Goal: Task Accomplishment & Management: Complete application form

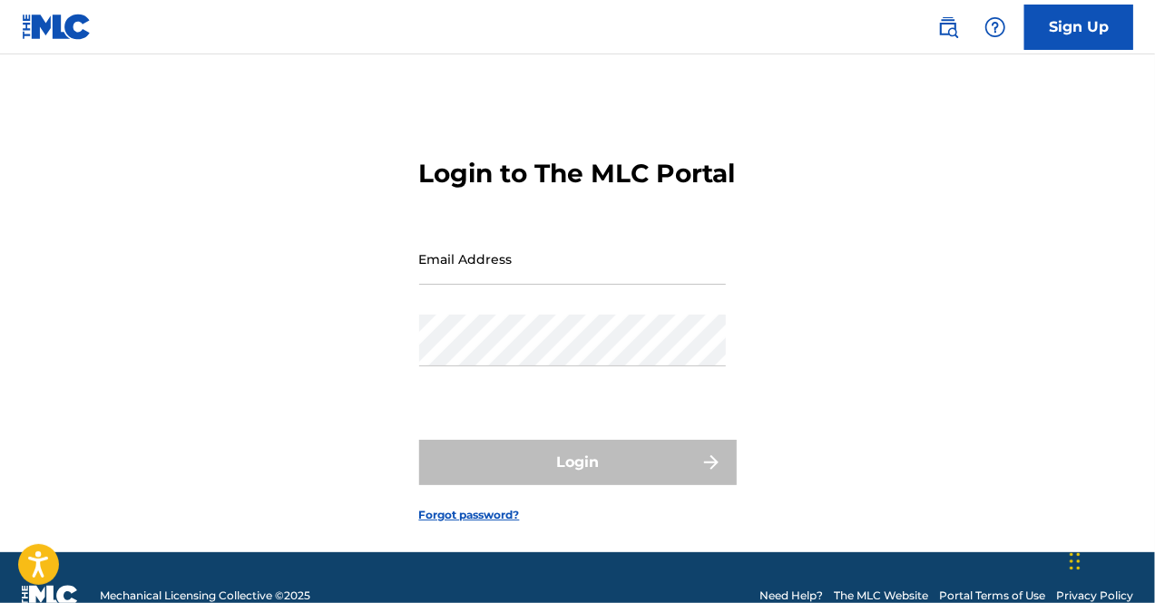
click at [1076, 34] on link "Sign Up" at bounding box center [1078, 27] width 109 height 45
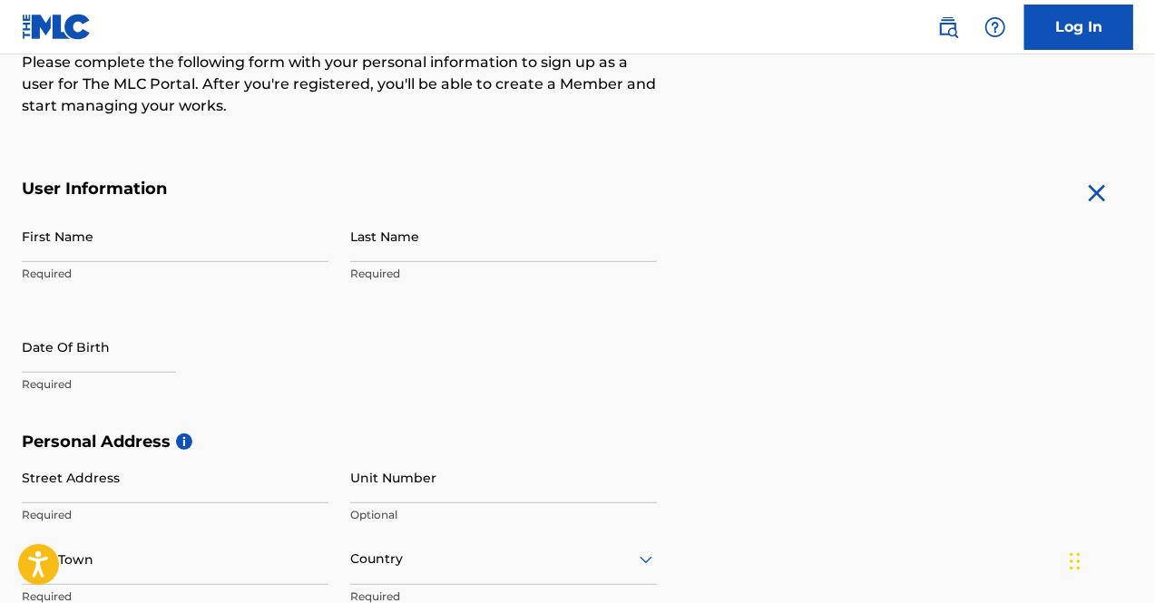
scroll to position [272, 0]
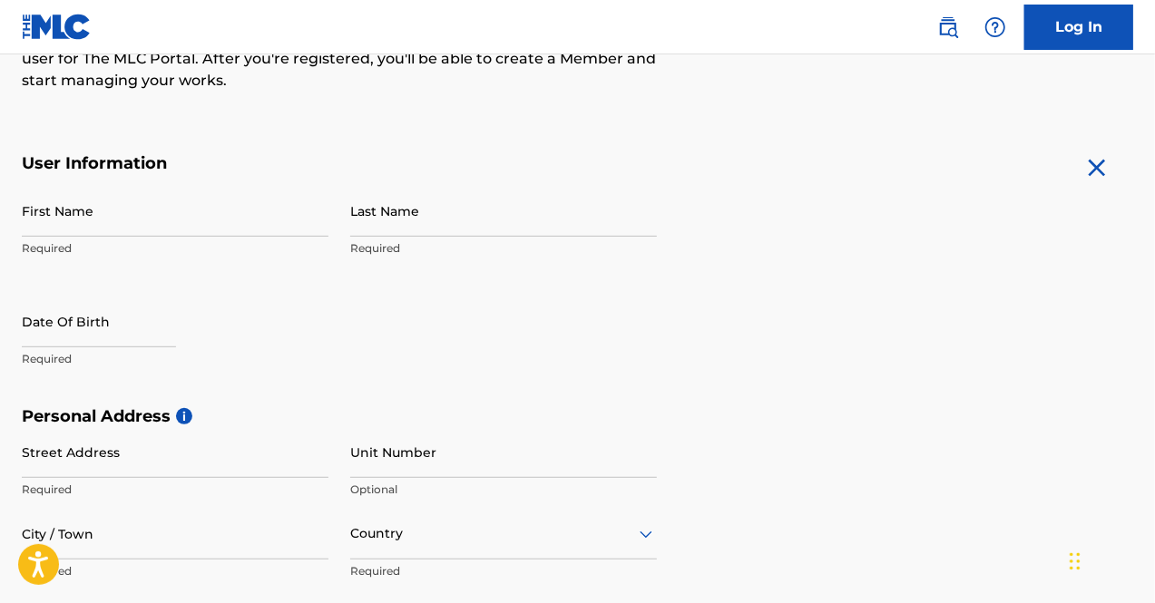
click at [258, 222] on input "First Name" at bounding box center [175, 211] width 307 height 52
type input "[PERSON_NAME]"
click at [429, 222] on input "Last Name" at bounding box center [503, 211] width 307 height 52
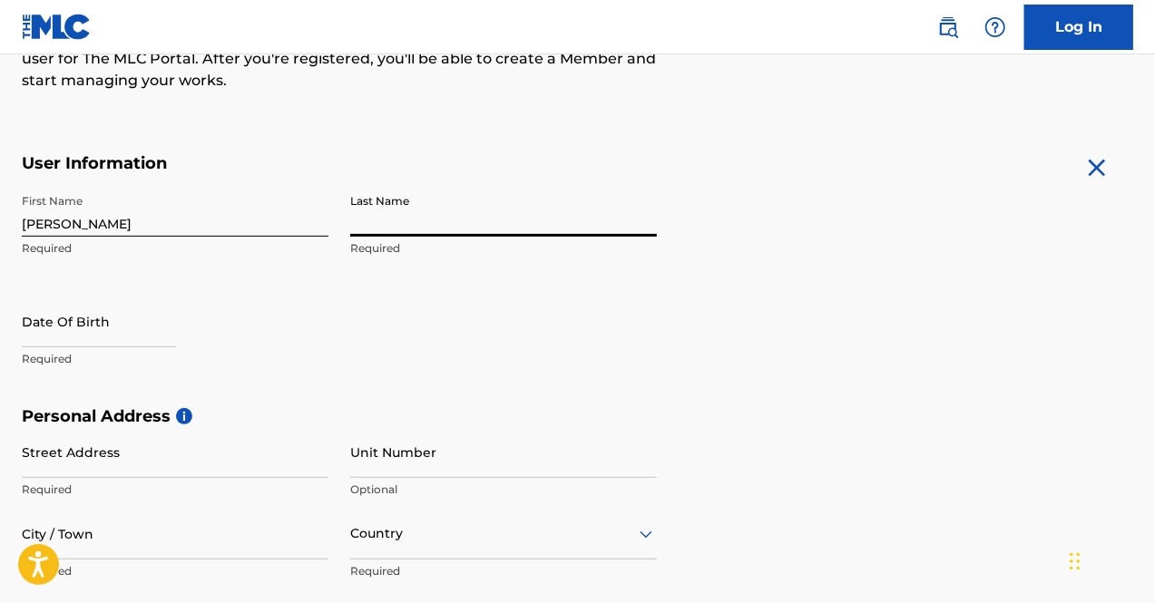
type input "Ebie"
click at [142, 335] on input "text" at bounding box center [99, 322] width 154 height 52
select select "7"
select select "2025"
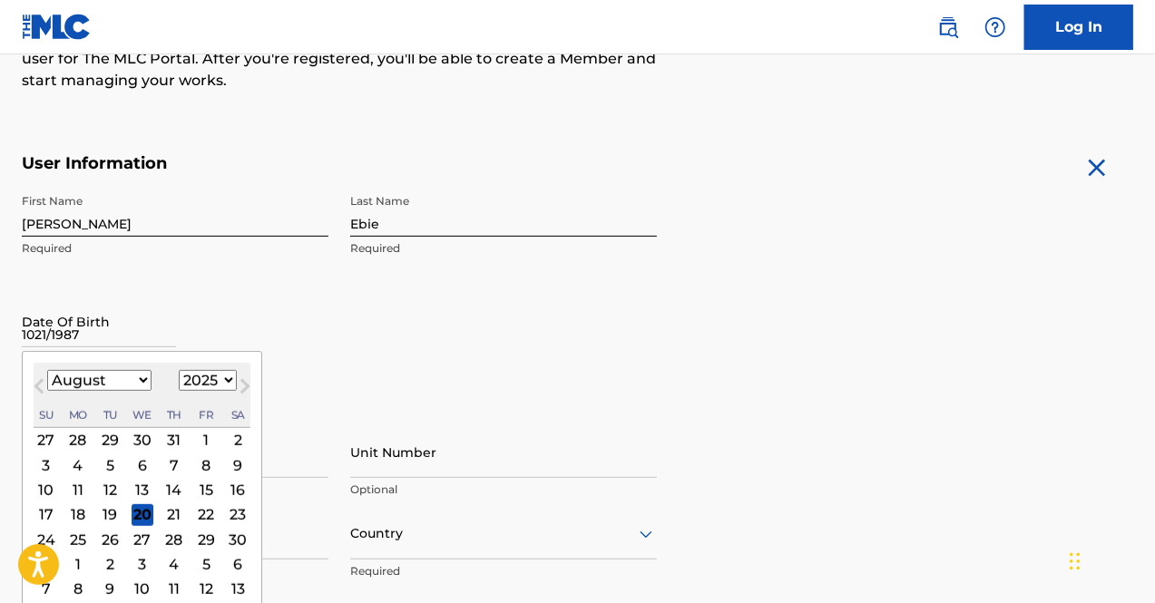
type input "[DATE]"
click at [793, 416] on h5 "Personal Address i" at bounding box center [577, 416] width 1111 height 21
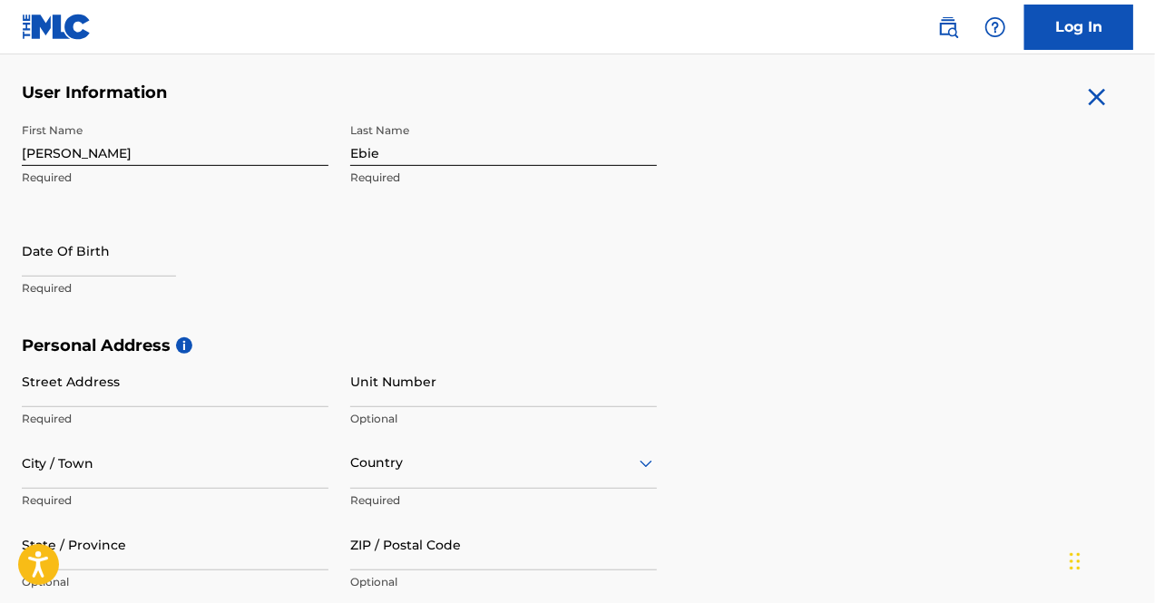
scroll to position [454, 0]
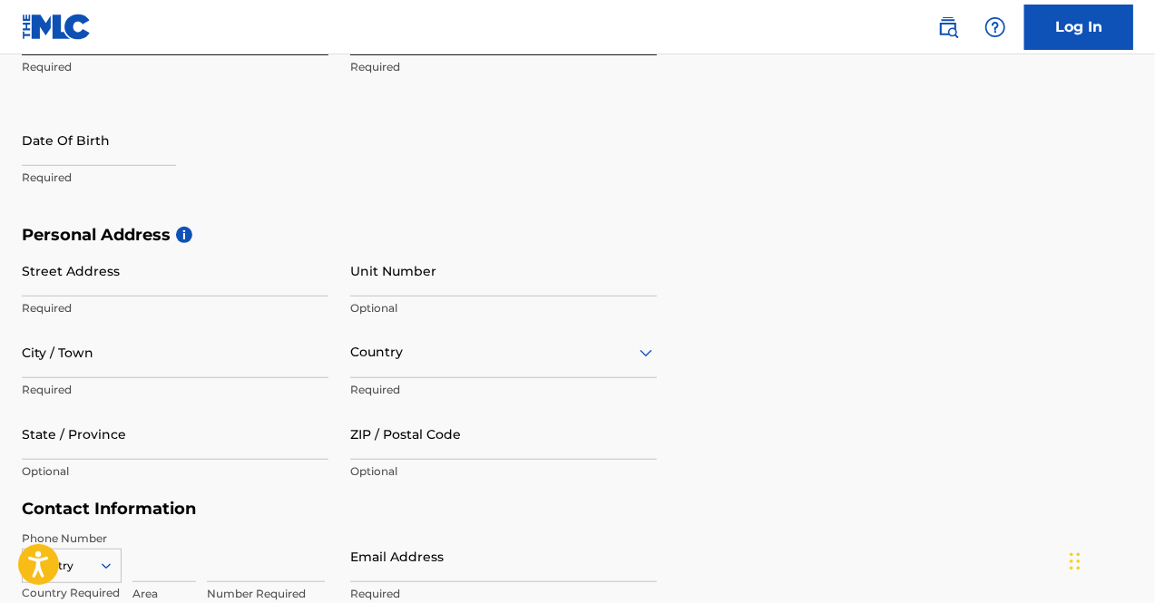
select select "7"
select select "2025"
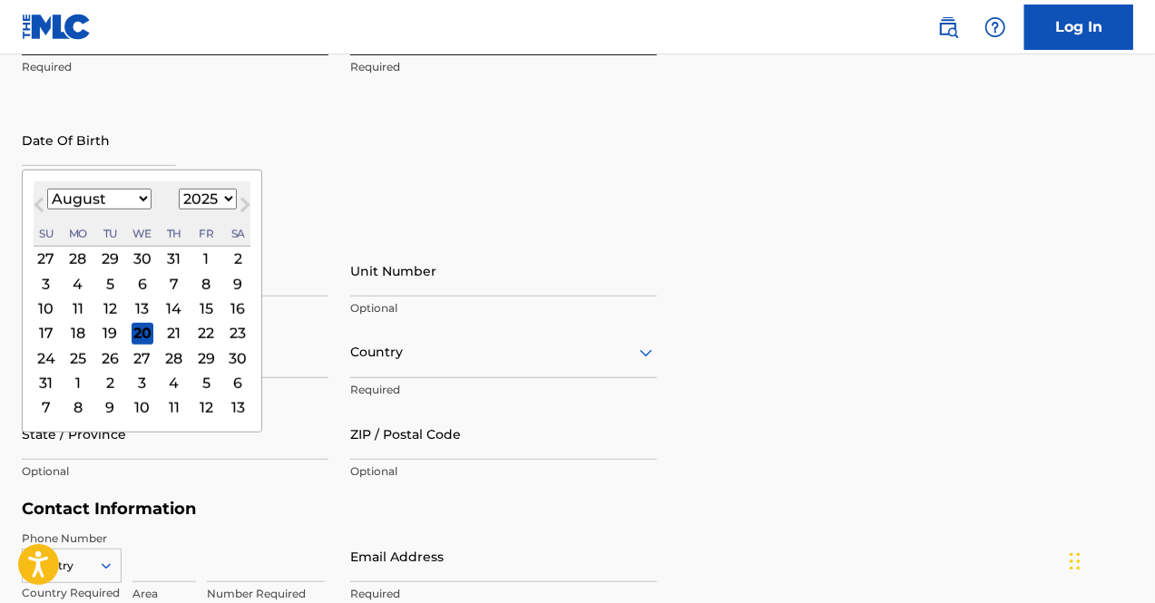
click at [152, 147] on input "text" at bounding box center [99, 140] width 154 height 52
click at [140, 196] on select "January February March April May June July August September October November De…" at bounding box center [99, 199] width 104 height 21
select select "9"
click at [47, 189] on select "January February March April May June July August September October November De…" at bounding box center [99, 199] width 104 height 21
click at [111, 340] on div "21" at bounding box center [110, 333] width 22 height 22
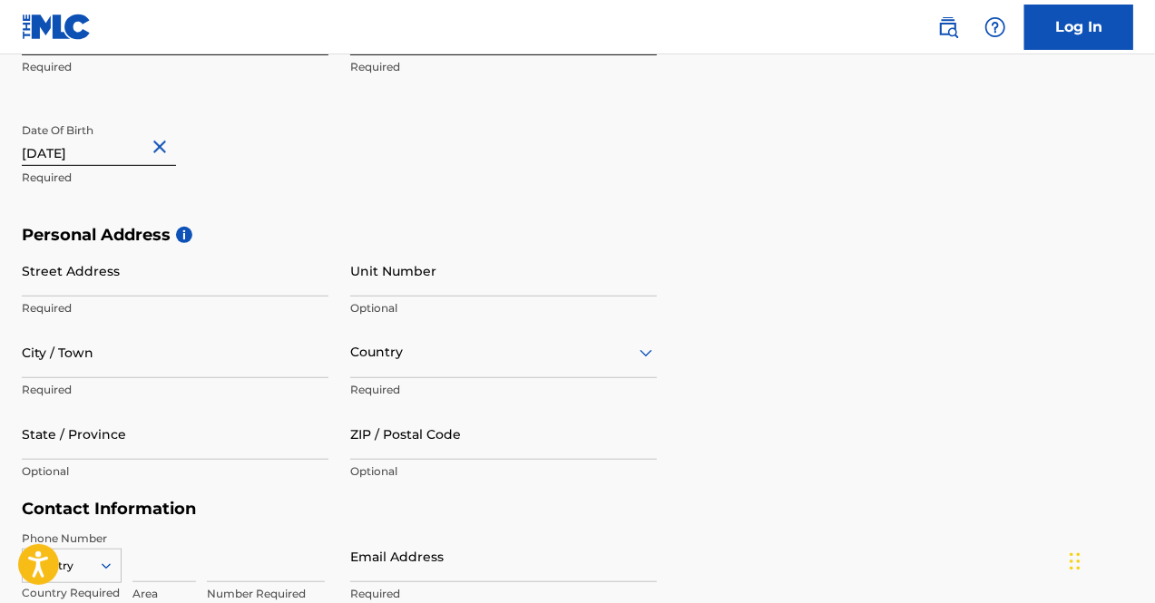
type input "[DATE]"
click at [830, 190] on form "User Information First Name [PERSON_NAME] Required Last Name [PERSON_NAME] Requ…" at bounding box center [577, 374] width 1111 height 805
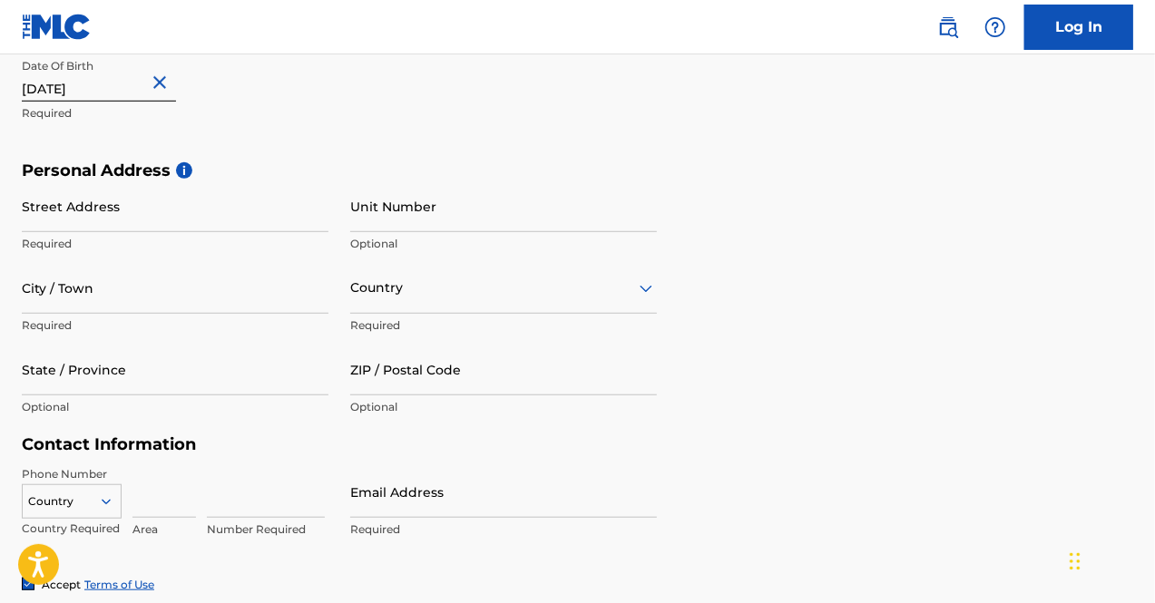
scroll to position [544, 0]
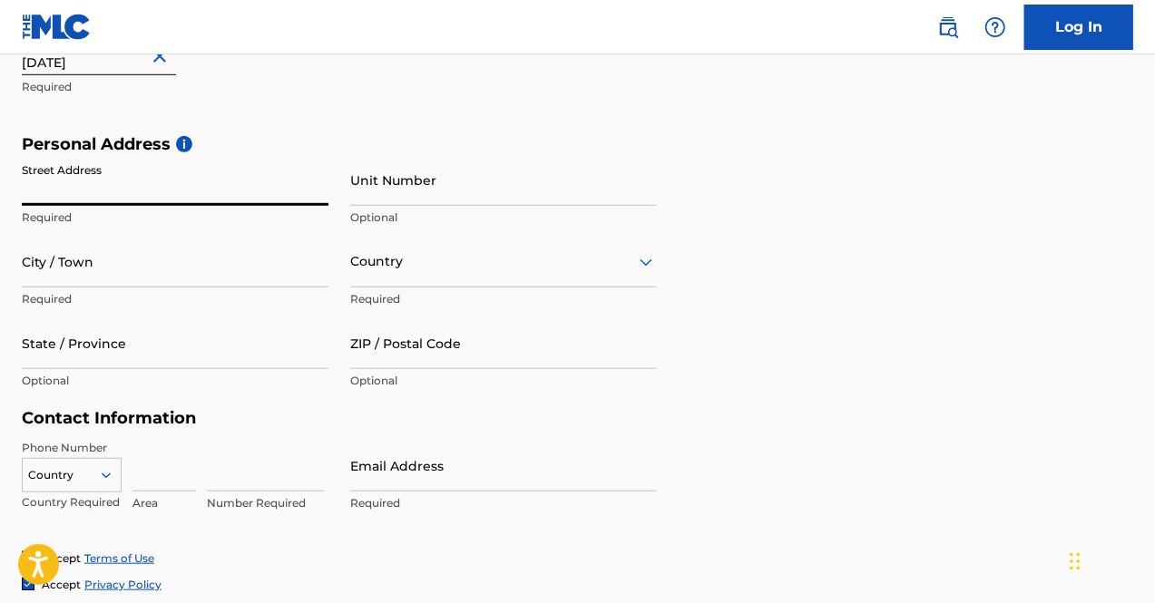
click at [258, 190] on input "Street Address" at bounding box center [175, 180] width 307 height 52
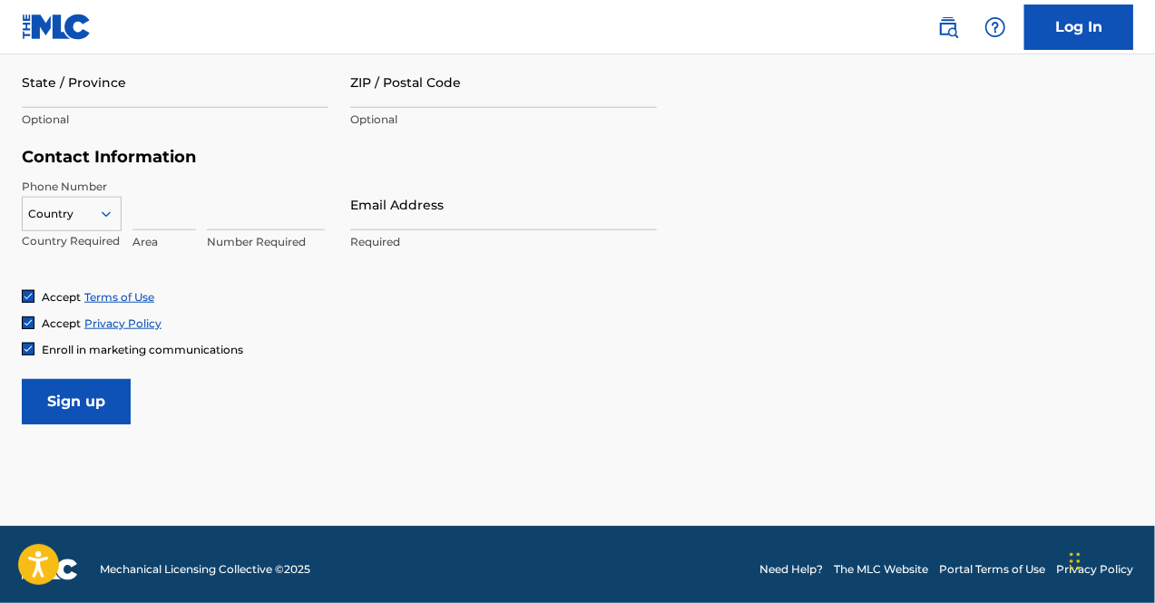
scroll to position [815, 0]
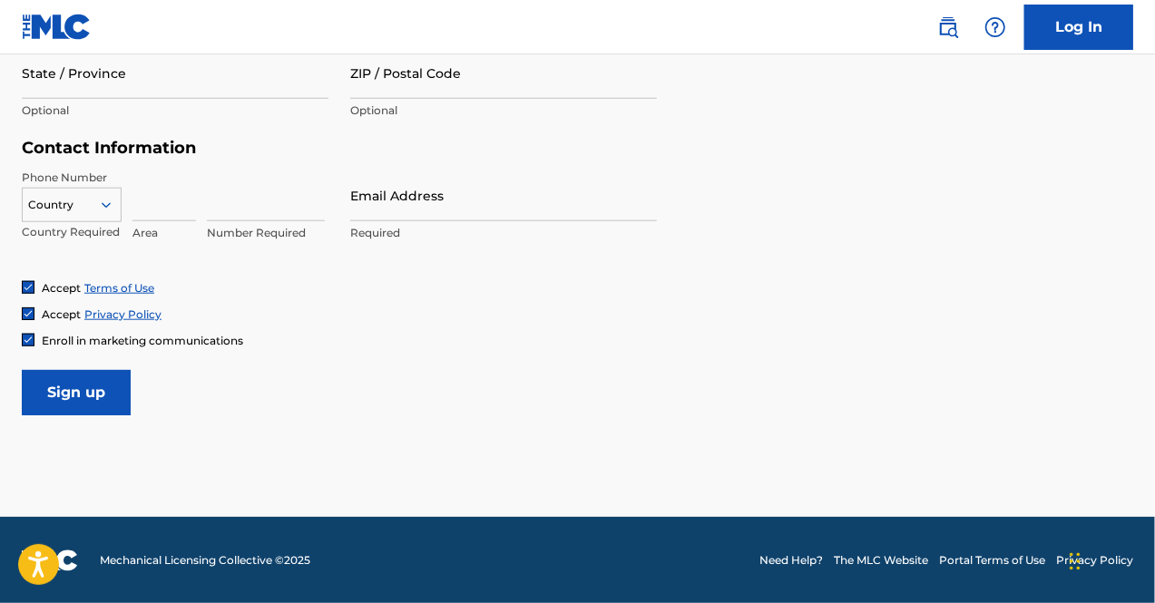
click at [109, 209] on icon at bounding box center [106, 205] width 16 height 16
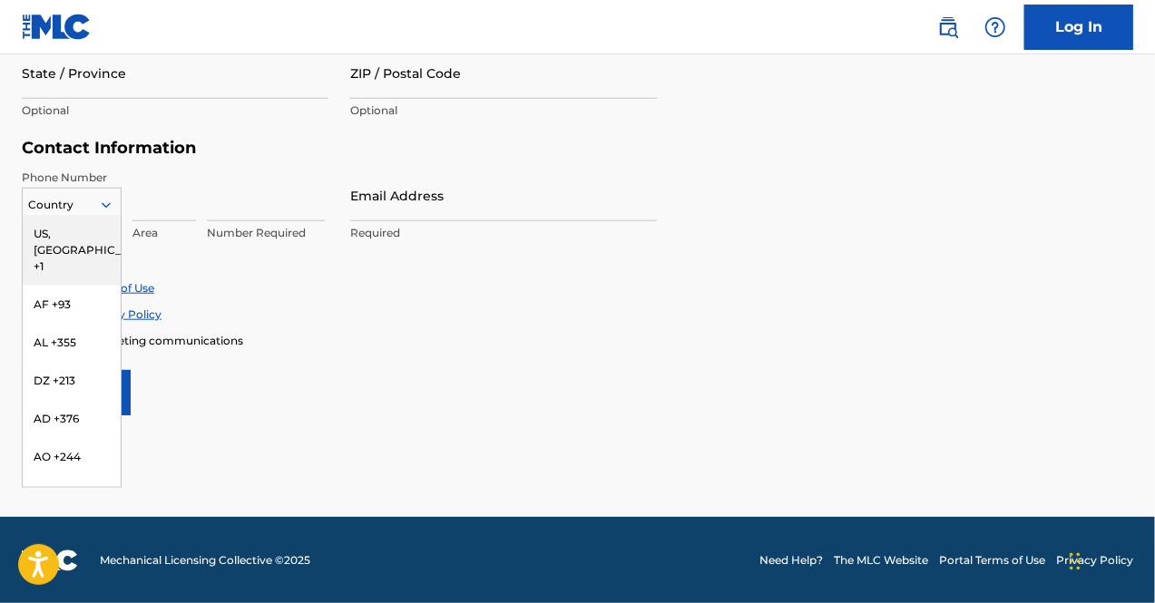
click at [75, 237] on div "US, [GEOGRAPHIC_DATA] +1" at bounding box center [72, 250] width 98 height 71
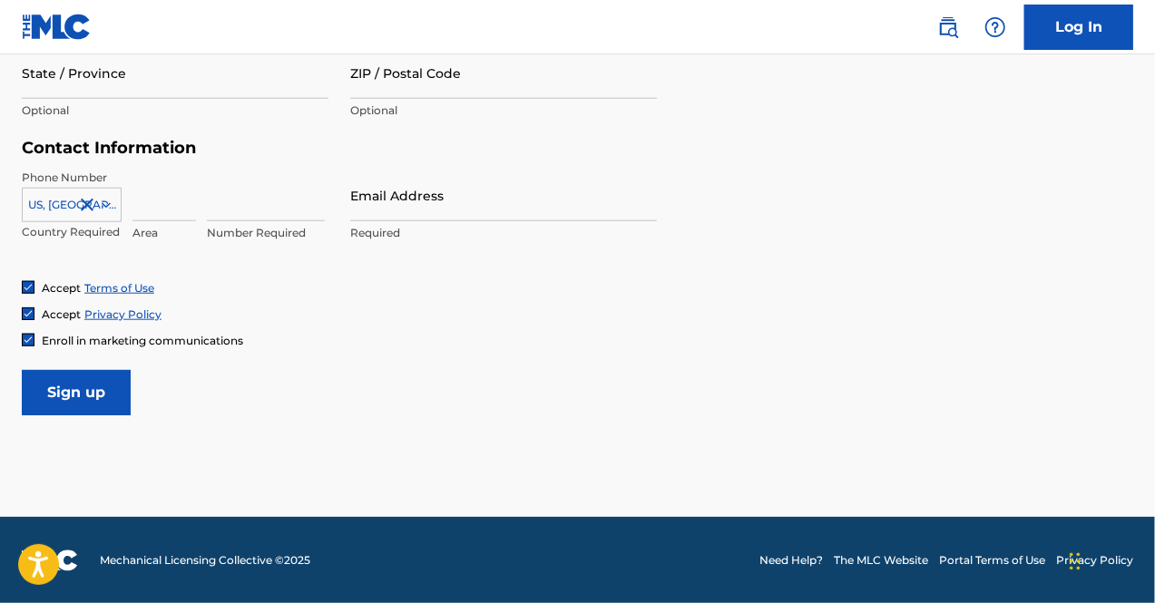
click at [107, 210] on icon at bounding box center [106, 205] width 16 height 16
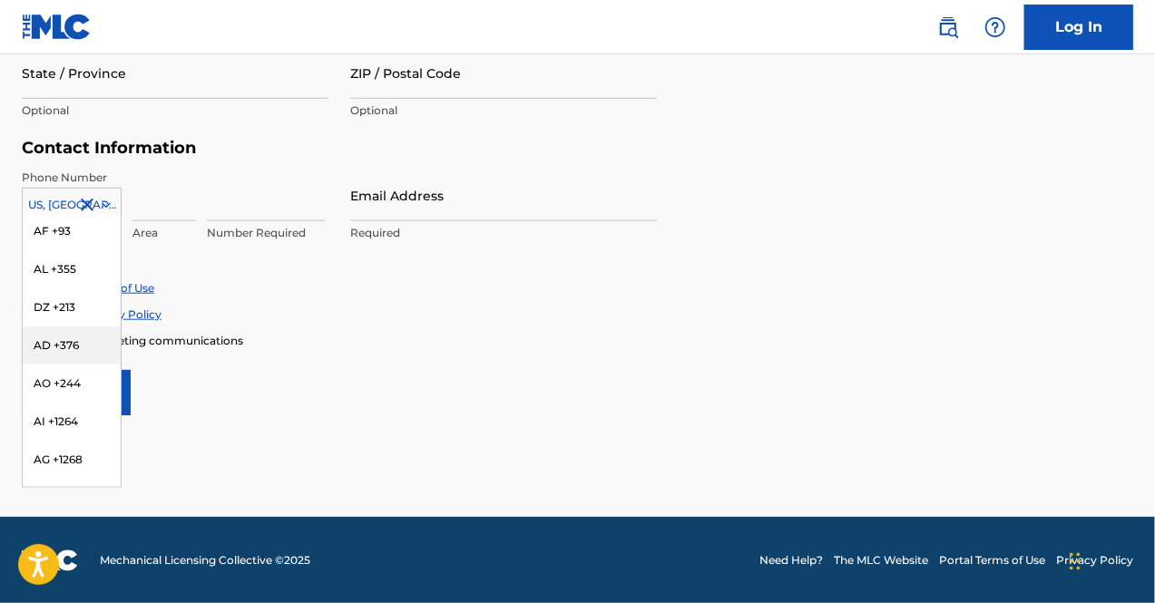
scroll to position [0, 0]
click at [67, 233] on div "US, [GEOGRAPHIC_DATA] +1" at bounding box center [72, 250] width 98 height 71
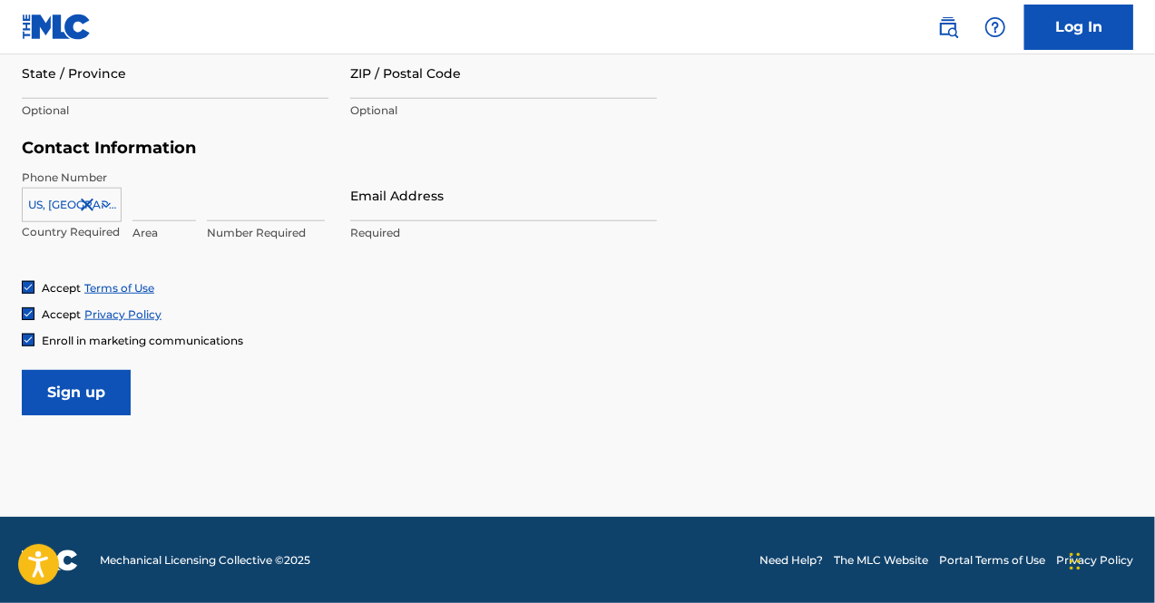
click at [415, 333] on div "Enroll in marketing communications" at bounding box center [577, 340] width 1111 height 15
click at [170, 208] on input at bounding box center [164, 196] width 64 height 52
type input "832"
click at [241, 205] on input at bounding box center [266, 196] width 118 height 52
click at [230, 208] on input "8712228" at bounding box center [266, 196] width 118 height 52
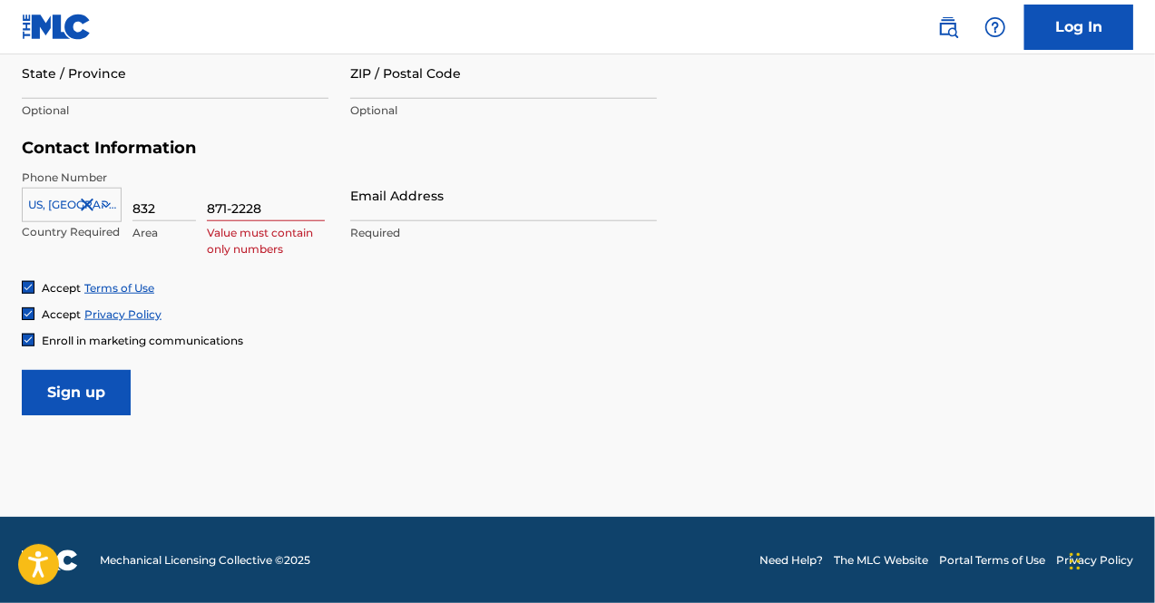
click at [847, 329] on div "Accept Terms of Use Accept Privacy Policy Enroll in marketing communications" at bounding box center [577, 314] width 1111 height 68
click at [232, 208] on input "871-2228" at bounding box center [266, 196] width 118 height 52
type input "8712228"
click at [361, 206] on input "Email Address" at bounding box center [503, 196] width 307 height 52
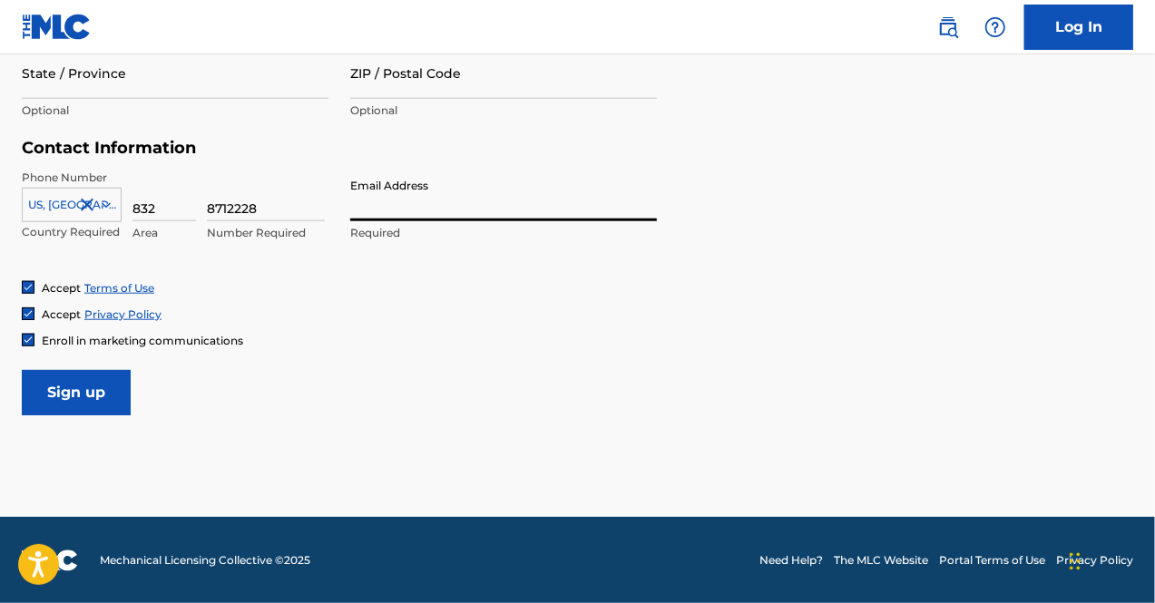
type input "[EMAIL_ADDRESS][DOMAIN_NAME]"
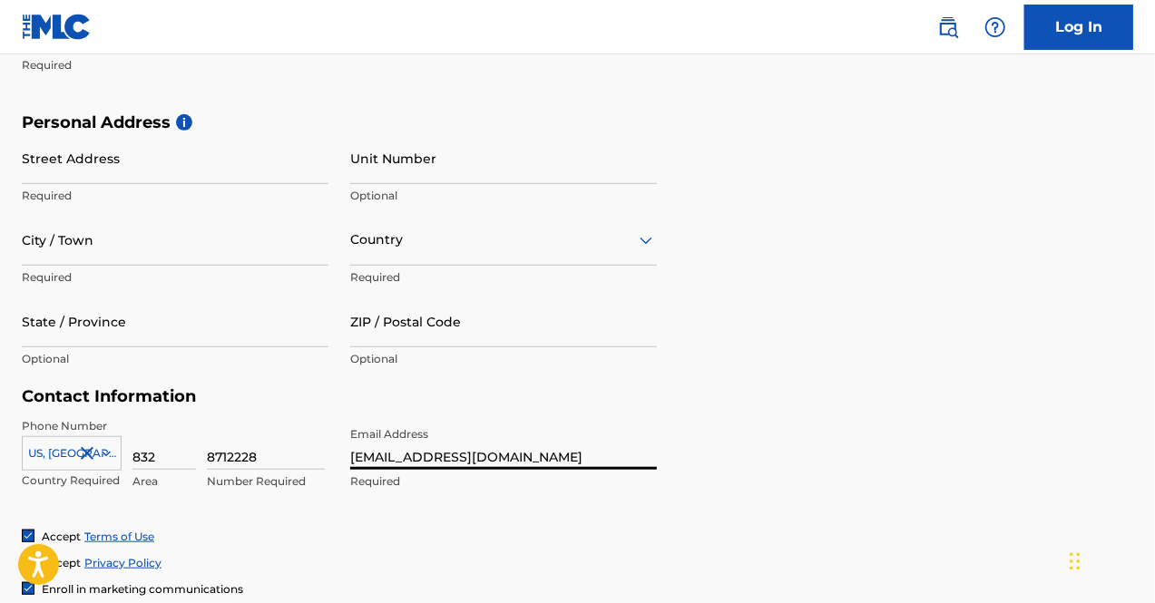
scroll to position [543, 0]
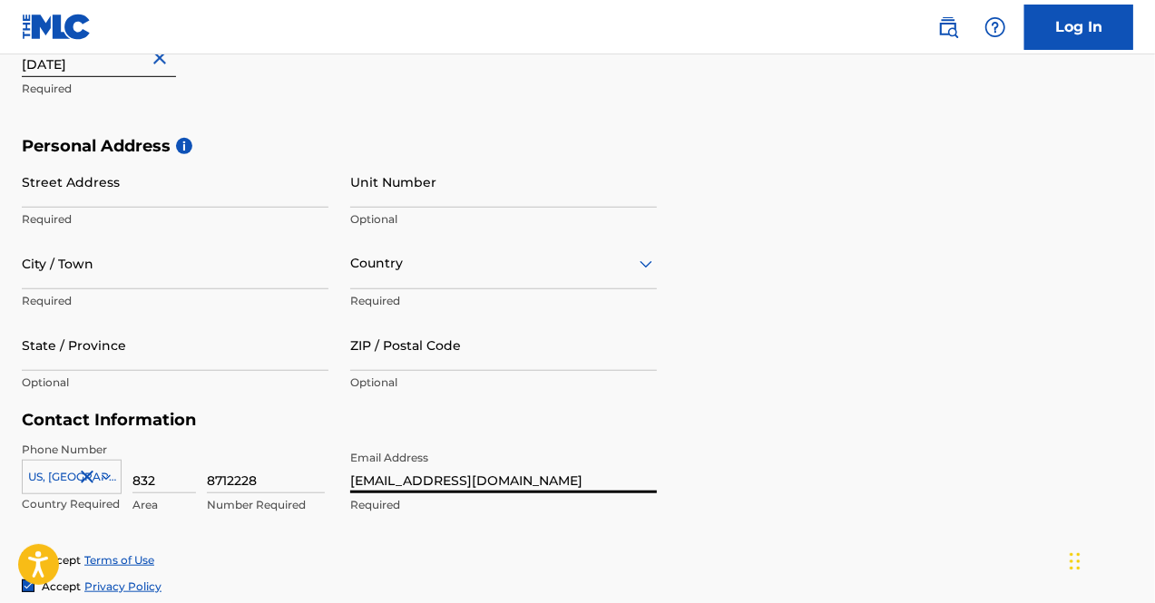
click at [264, 190] on input "Street Address" at bounding box center [175, 182] width 307 height 52
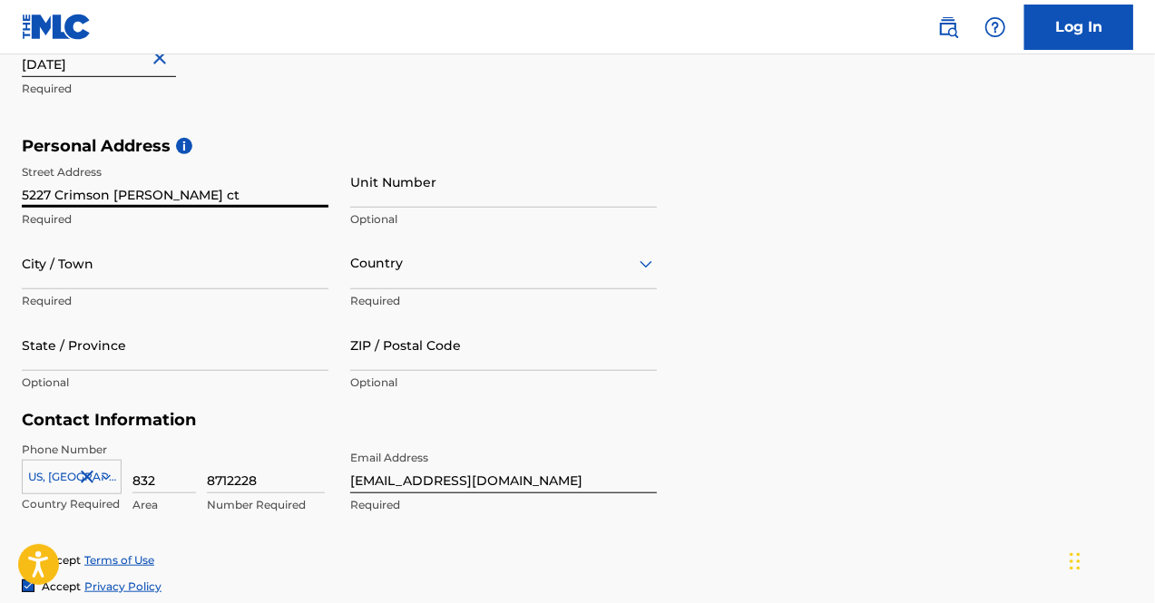
type input "5227 Crimson [PERSON_NAME] ct"
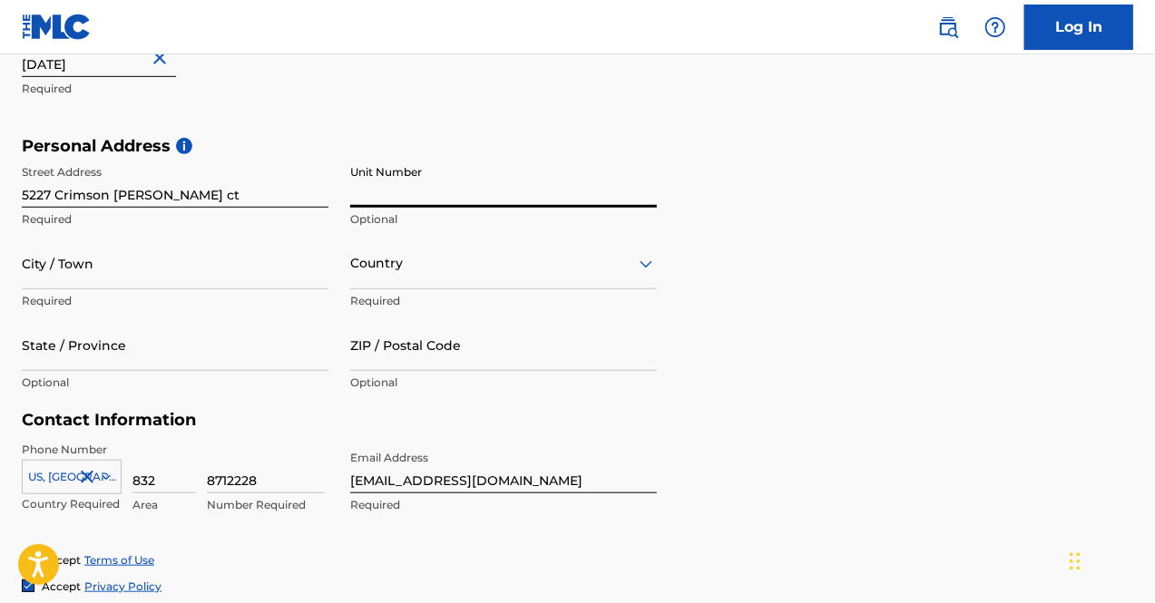
click at [517, 195] on input "Unit Number" at bounding box center [503, 182] width 307 height 52
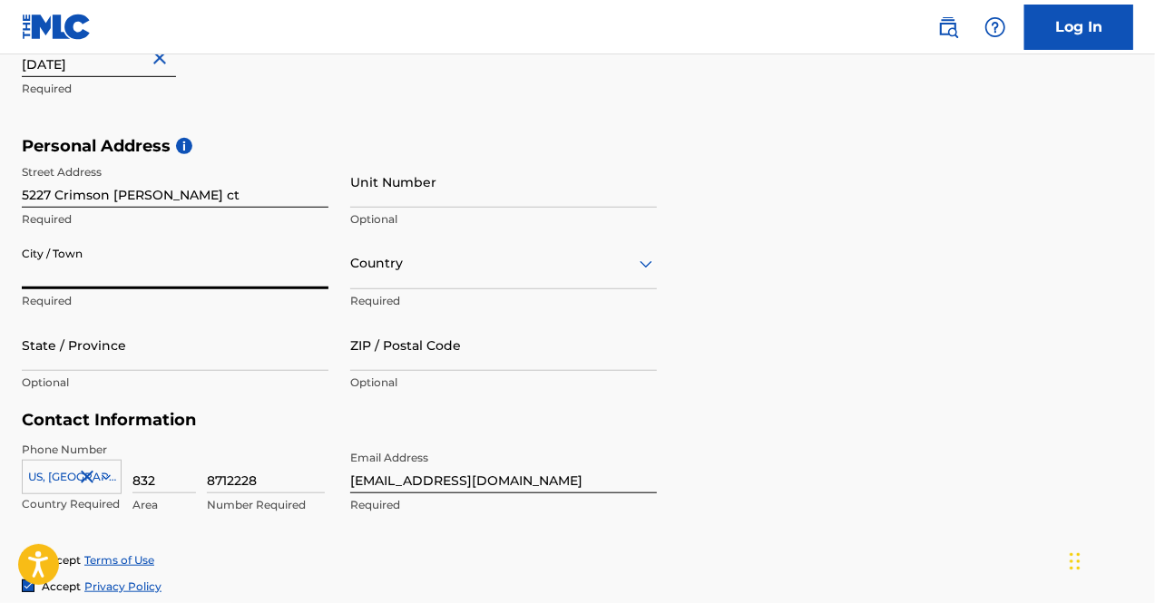
click at [172, 275] on input "City / Town" at bounding box center [175, 264] width 307 height 52
type input "Katy"
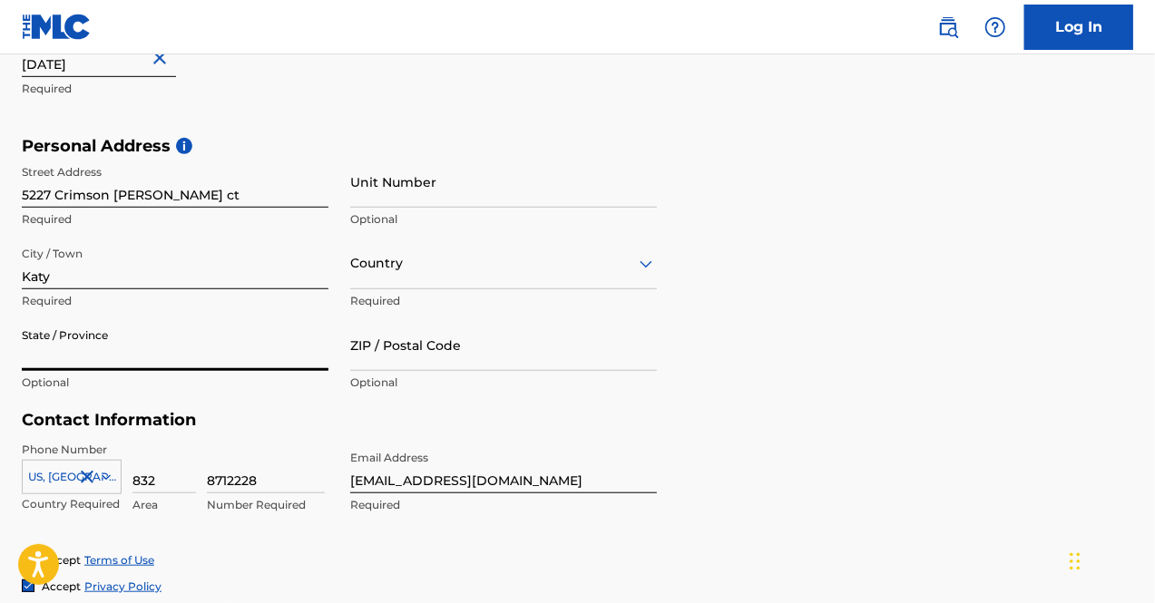
click at [276, 355] on input "State / Province" at bounding box center [175, 345] width 307 height 52
type input "[US_STATE]"
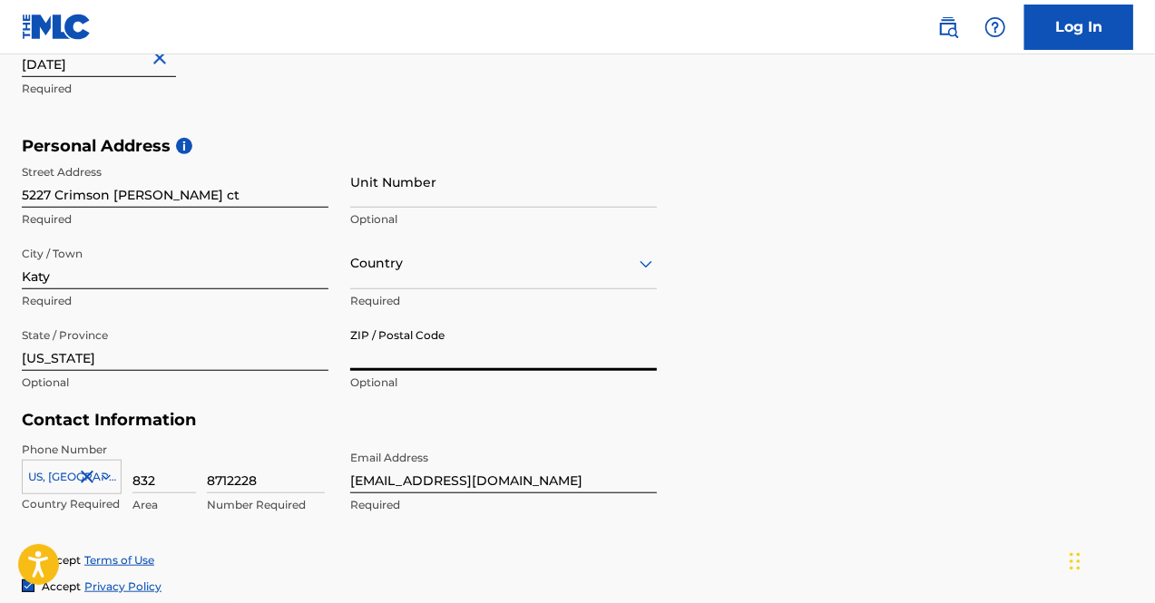
click at [604, 360] on input "ZIP / Postal Code" at bounding box center [503, 345] width 307 height 52
type input "77493"
click at [835, 284] on div "Personal Address i Street Address [STREET_ADDRESS][PERSON_NAME] Required Unit N…" at bounding box center [577, 273] width 1111 height 275
click at [577, 273] on div at bounding box center [503, 263] width 307 height 23
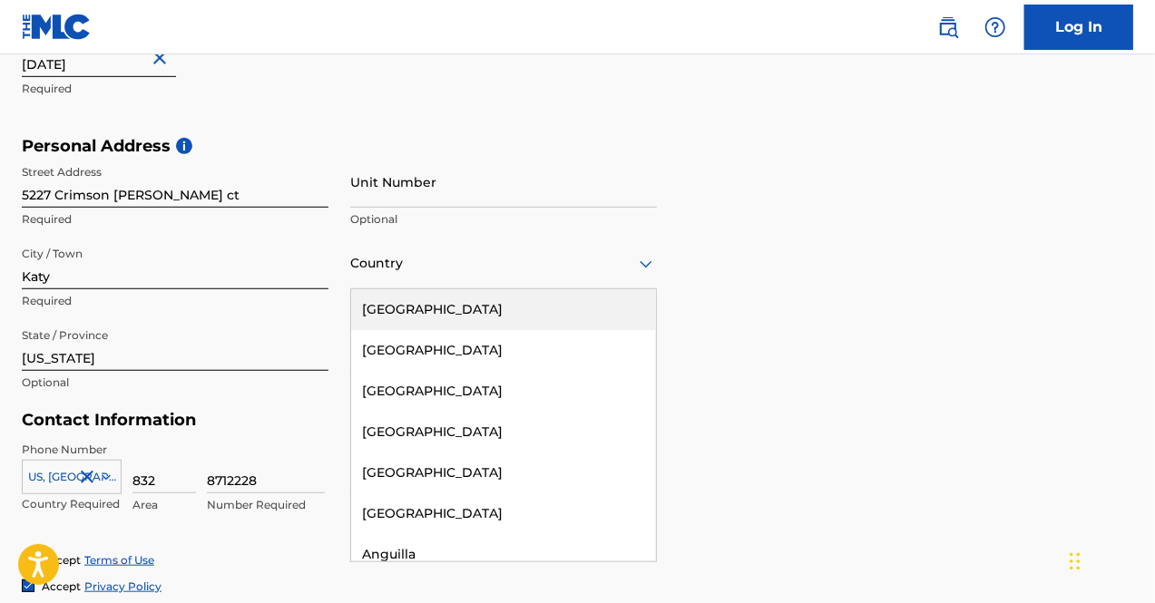
drag, startPoint x: 544, startPoint y: 302, endPoint x: 738, endPoint y: 337, distance: 196.3
click at [548, 300] on div "[GEOGRAPHIC_DATA]" at bounding box center [503, 309] width 305 height 41
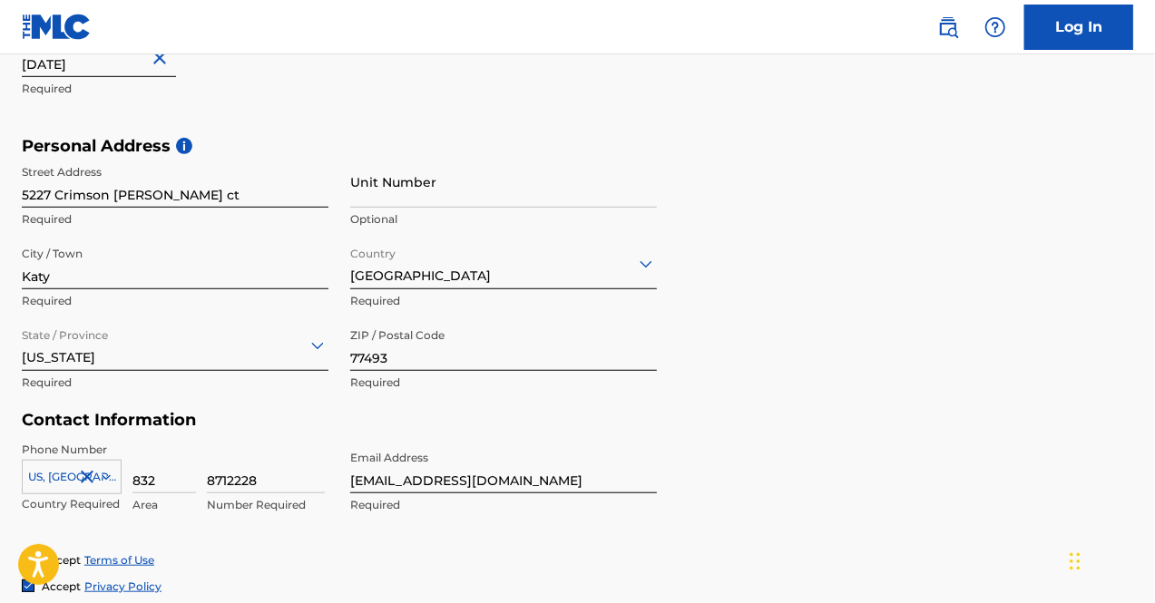
click at [818, 304] on div "Personal Address i Street Address [STREET_ADDRESS][PERSON_NAME] Required Unit N…" at bounding box center [577, 273] width 1111 height 275
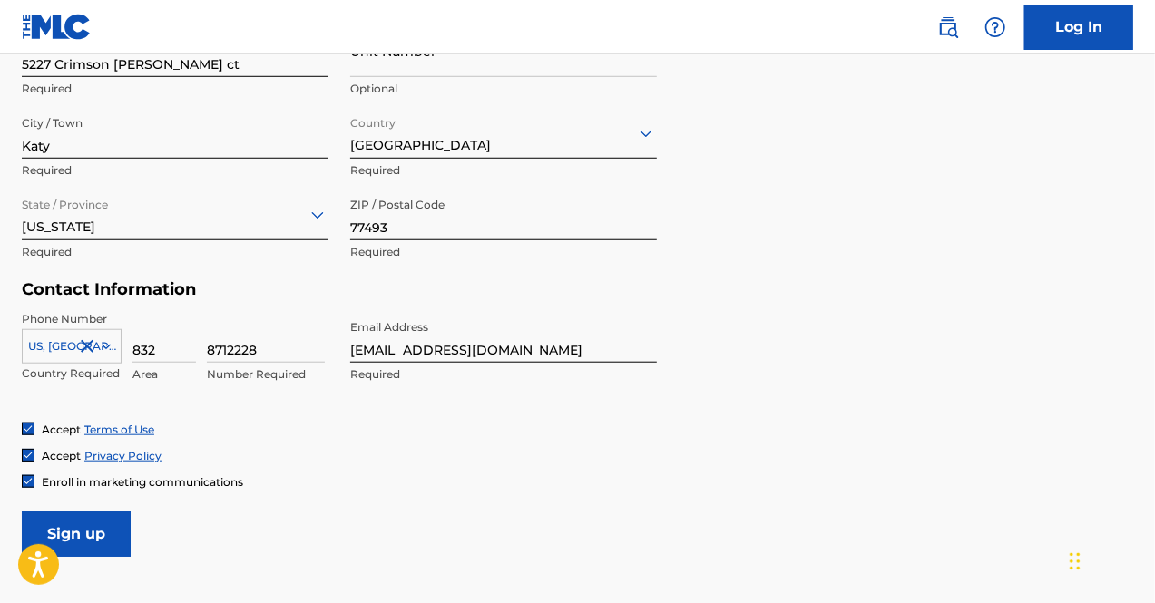
scroll to position [724, 0]
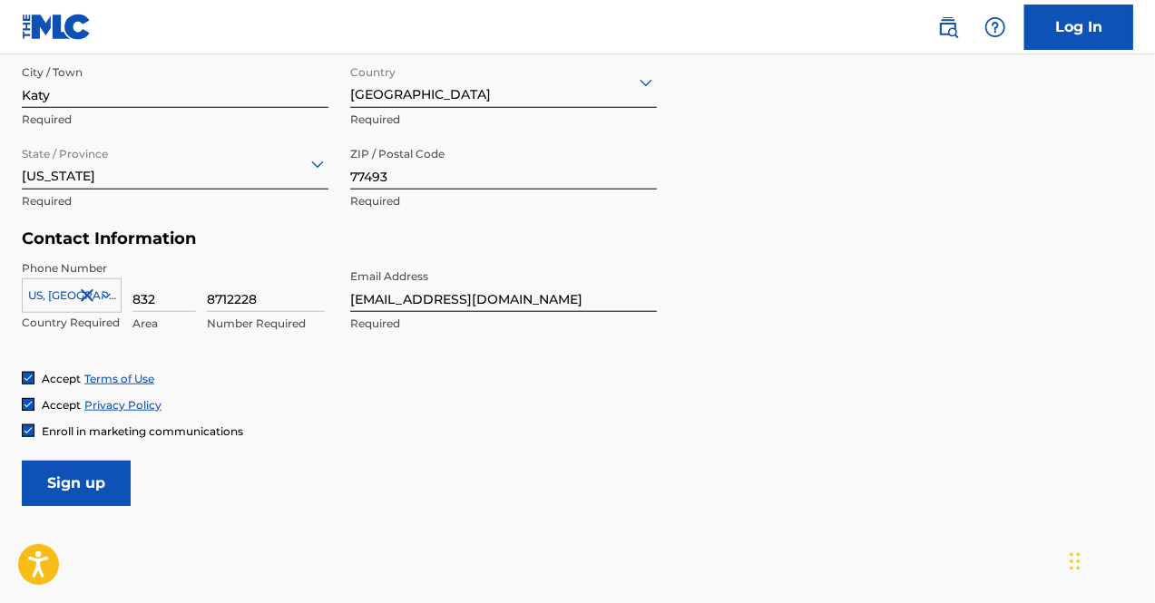
click at [111, 484] on input "Sign up" at bounding box center [76, 483] width 109 height 45
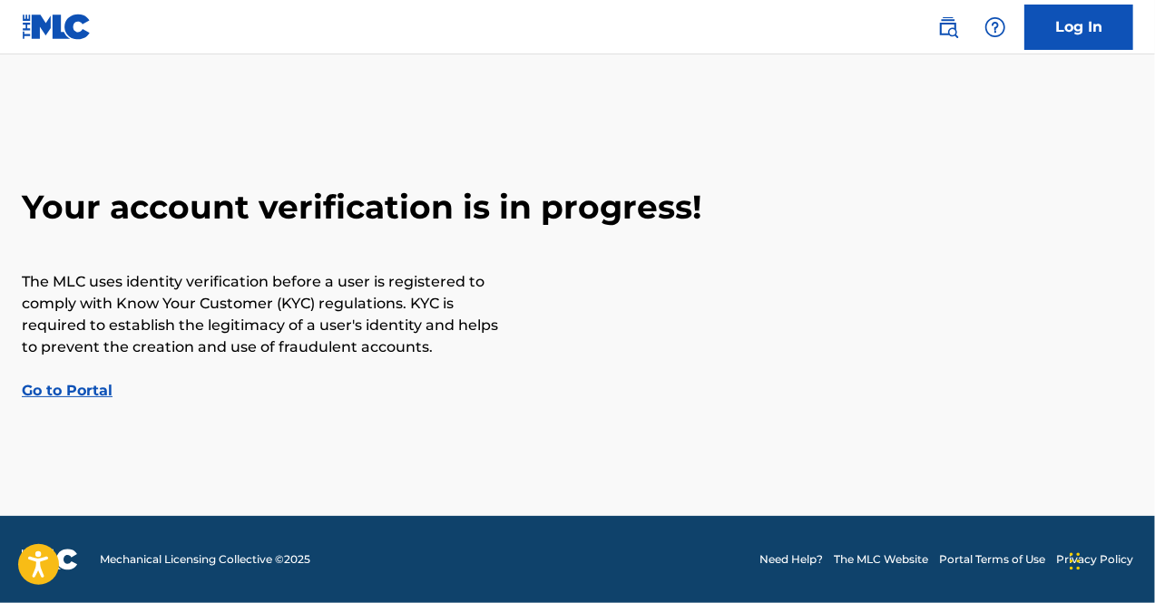
click at [96, 387] on link "Go to Portal" at bounding box center [67, 390] width 91 height 17
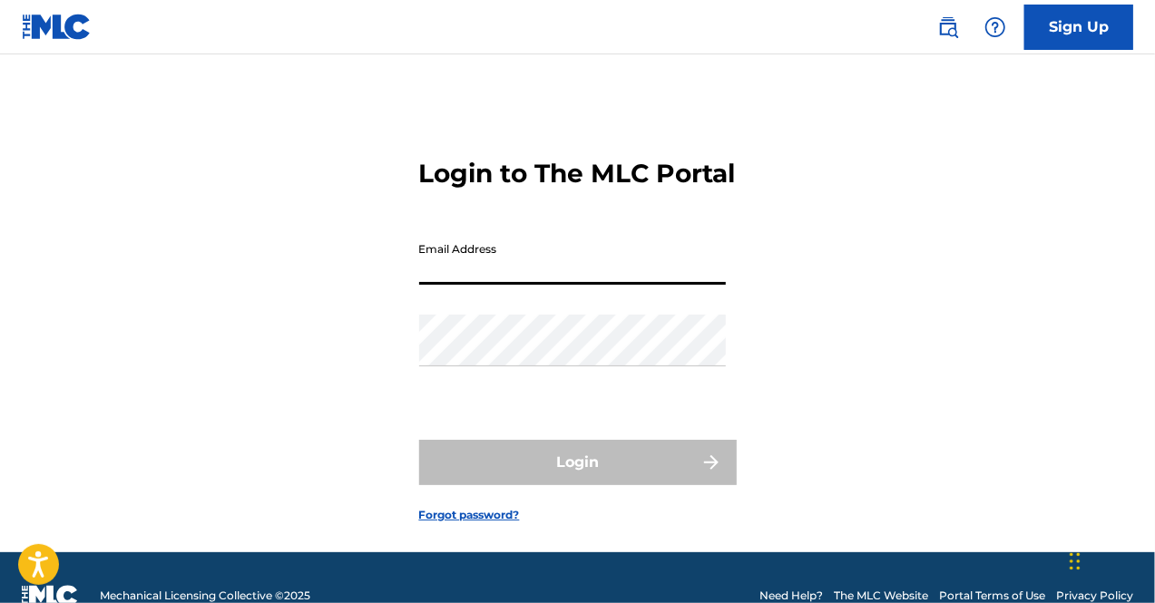
click at [548, 285] on input "Email Address" at bounding box center [572, 259] width 307 height 52
type input "[EMAIL_ADDRESS][DOMAIN_NAME]"
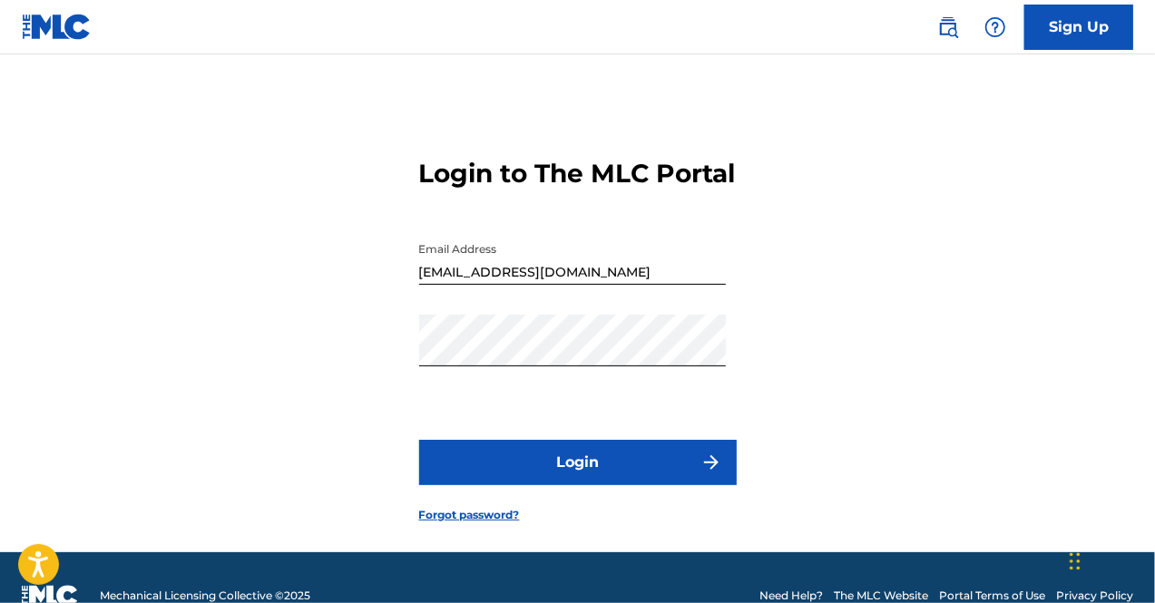
click at [593, 485] on button "Login" at bounding box center [578, 462] width 318 height 45
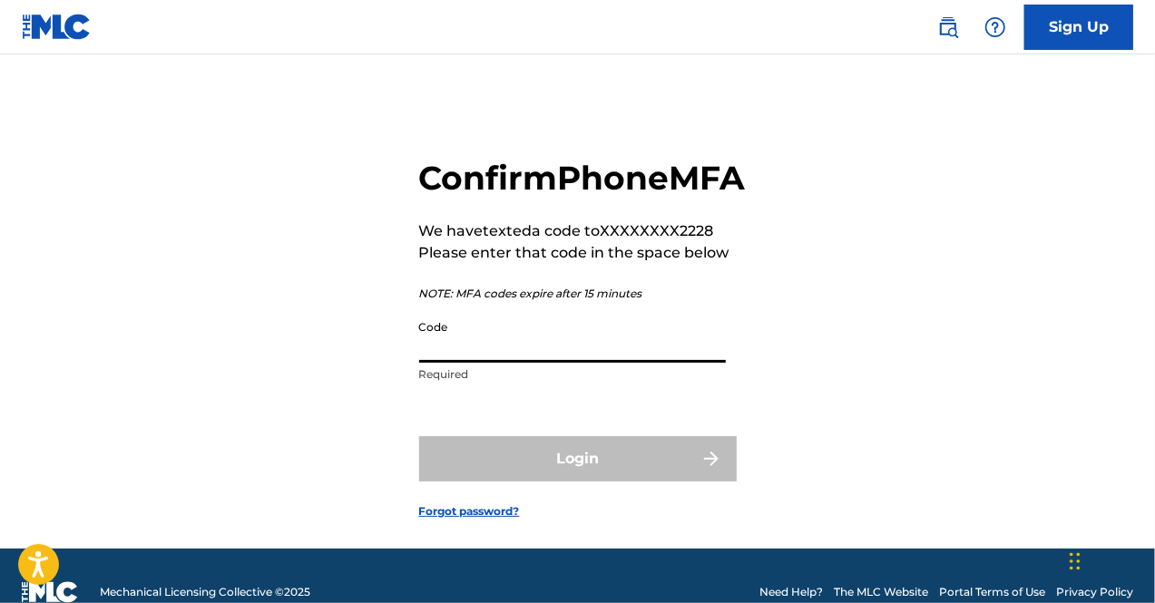
click at [681, 363] on input "Code" at bounding box center [572, 337] width 307 height 52
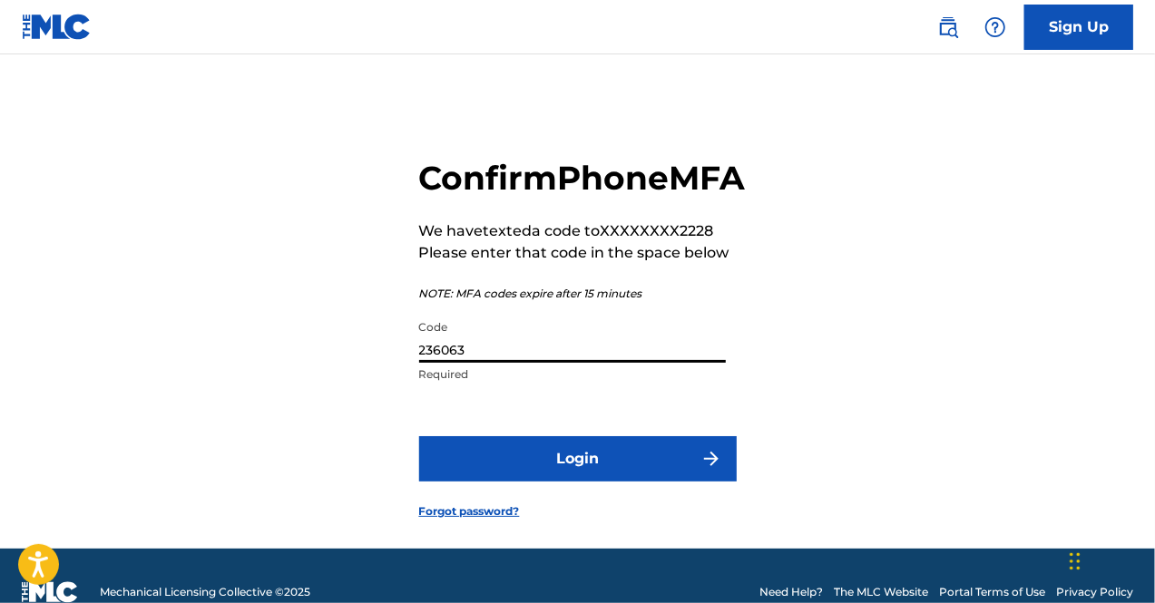
type input "236063"
click at [583, 482] on button "Login" at bounding box center [578, 458] width 318 height 45
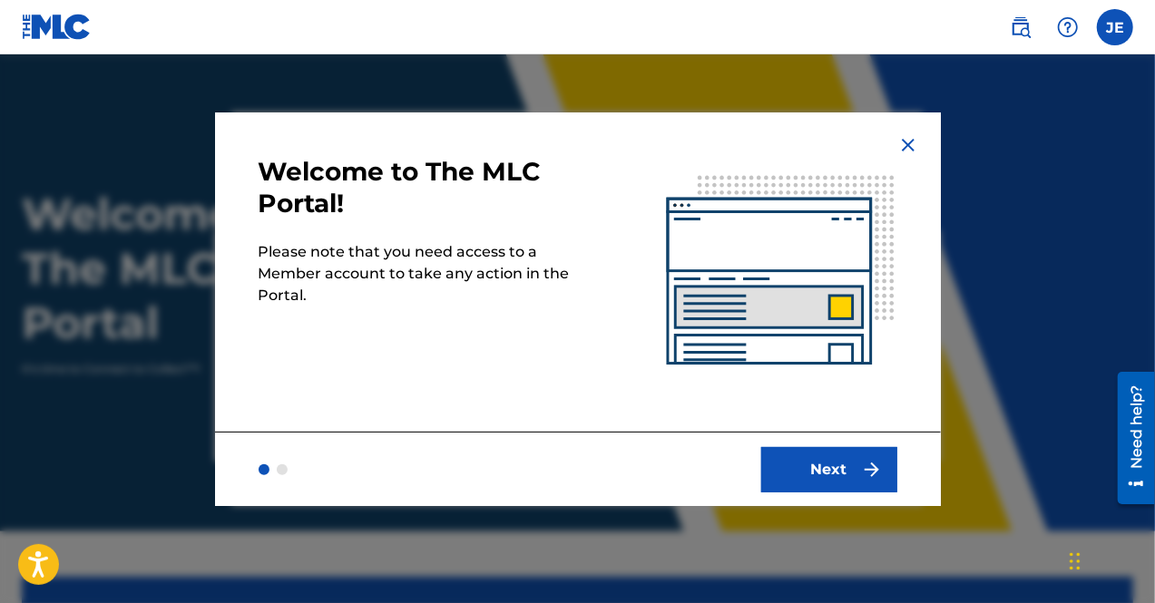
click at [821, 463] on button "Next" at bounding box center [829, 469] width 136 height 45
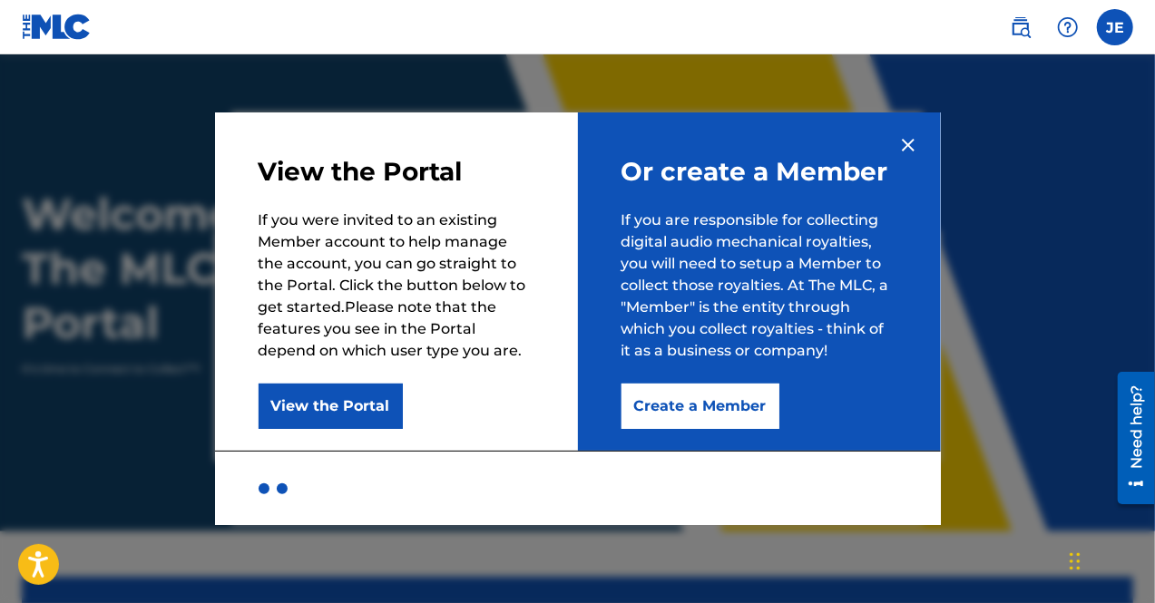
click at [724, 413] on button "Create a Member" at bounding box center [701, 406] width 158 height 45
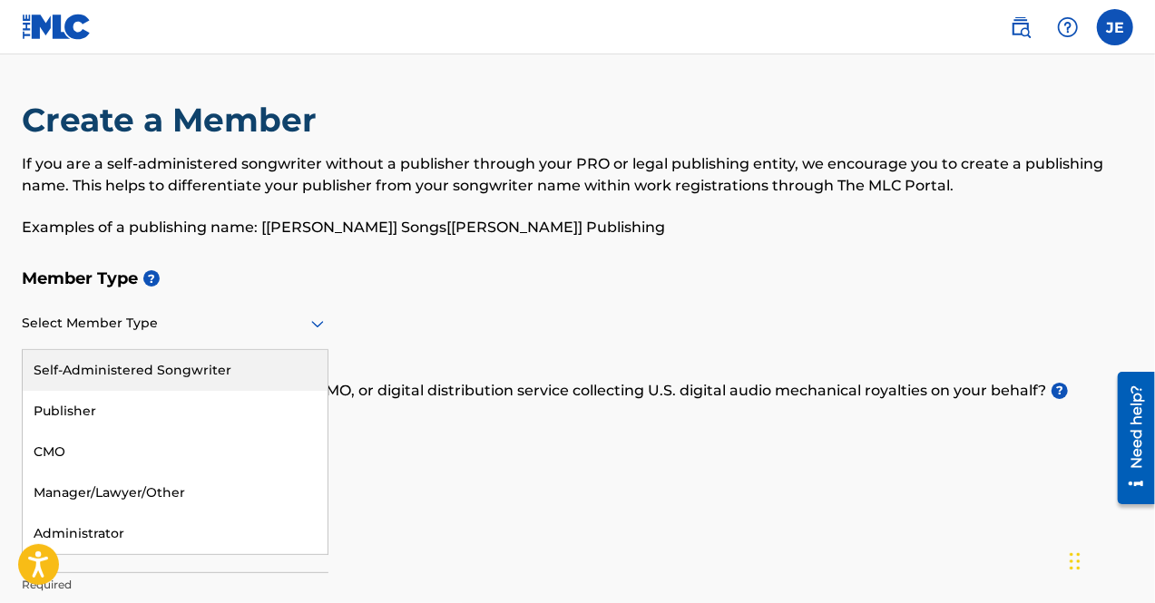
click at [325, 322] on icon at bounding box center [318, 324] width 22 height 22
click at [260, 375] on div "Self-Administered Songwriter" at bounding box center [175, 370] width 305 height 41
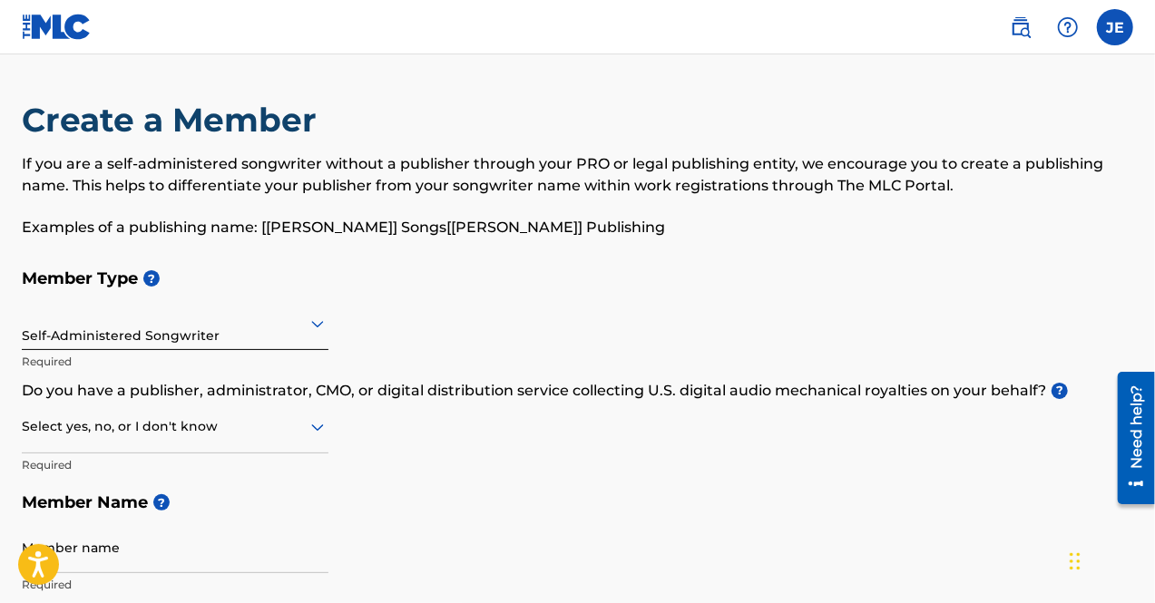
click at [320, 431] on icon at bounding box center [318, 427] width 22 height 22
click at [543, 461] on div "Member Type ? Self-Administered Songwriter Required Do you have a publisher, ad…" at bounding box center [577, 432] width 1111 height 344
click at [321, 428] on icon at bounding box center [317, 428] width 13 height 7
click at [225, 505] on div "No" at bounding box center [175, 515] width 305 height 41
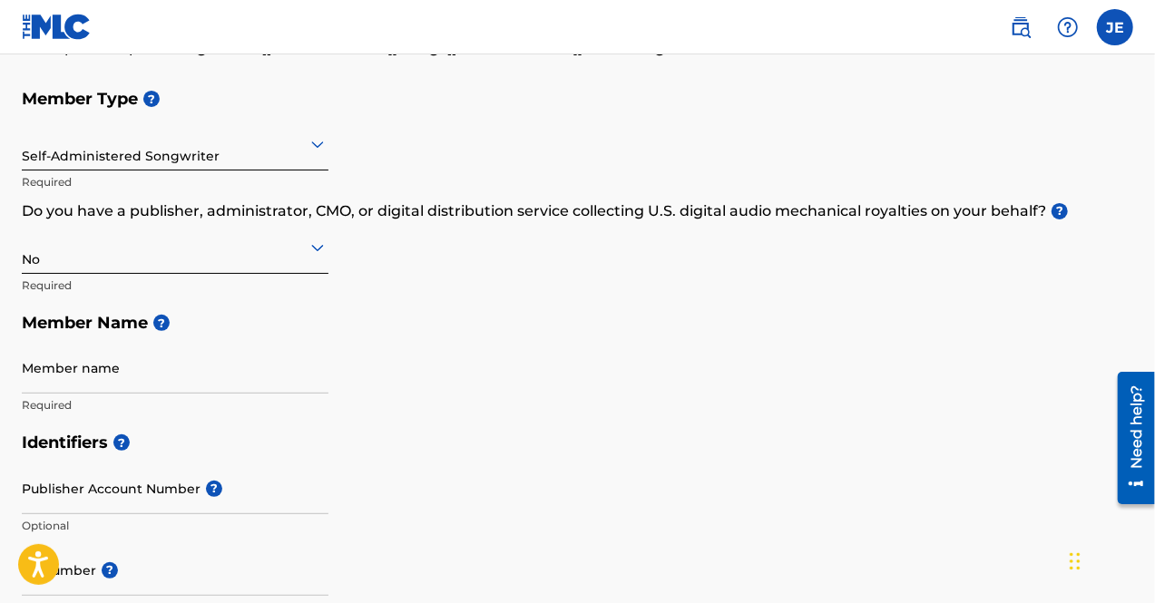
scroll to position [181, 0]
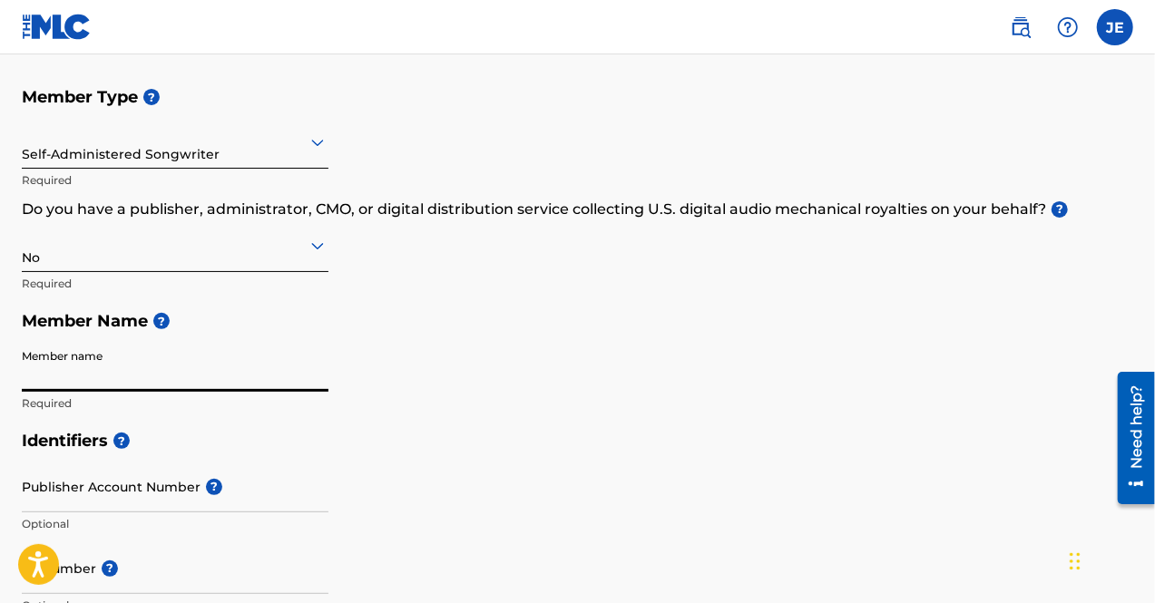
click at [281, 384] on input "Member name" at bounding box center [175, 366] width 307 height 52
type input "[PERSON_NAME]"
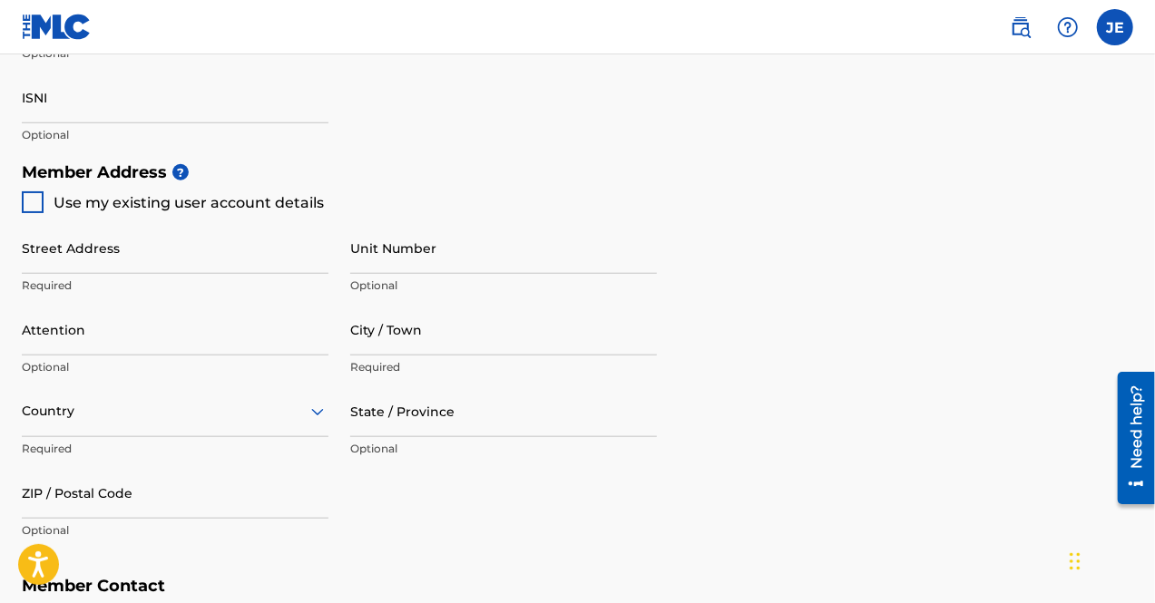
scroll to position [726, 0]
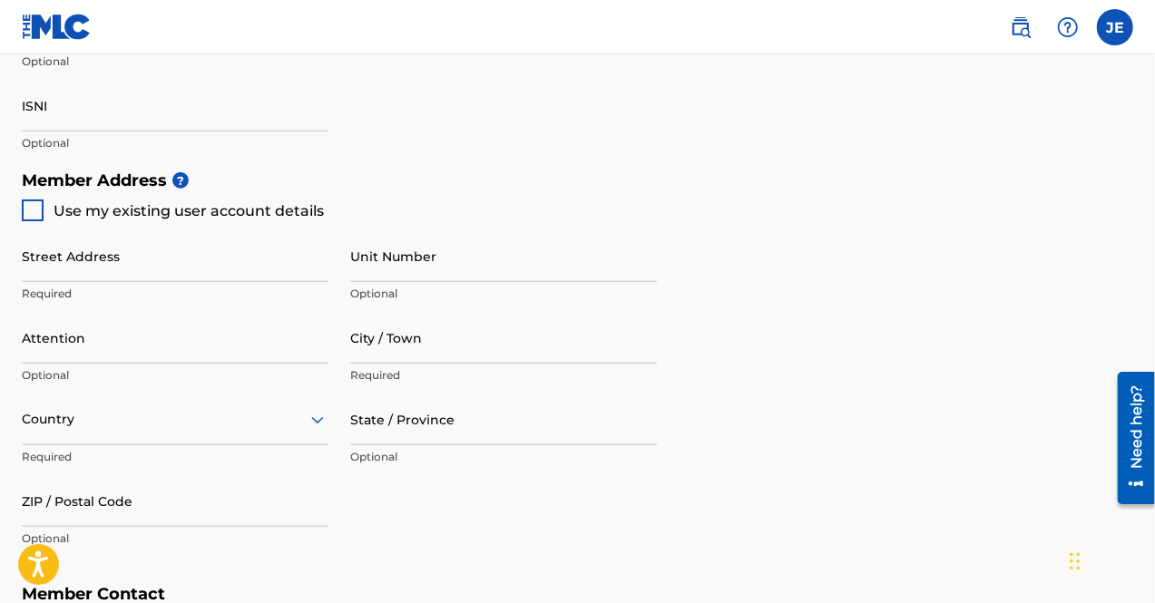
click at [35, 212] on div at bounding box center [33, 211] width 22 height 22
type input "5227 Crimson [PERSON_NAME] ct"
type input "Katy"
type input "77493"
type input "832"
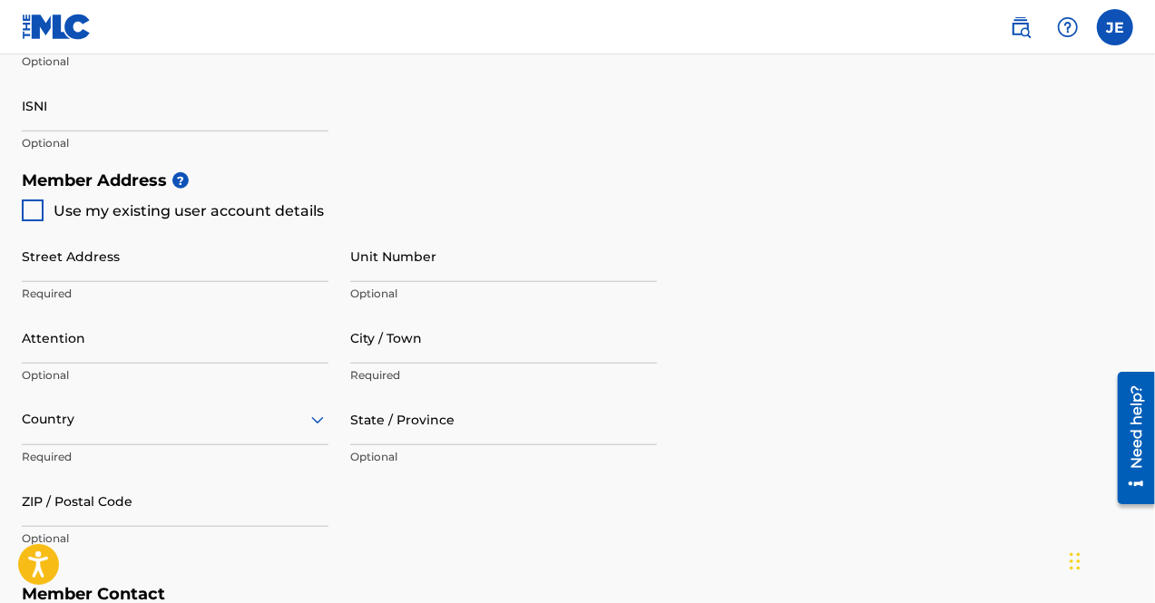
type input "8712228"
type input "[EMAIL_ADDRESS][DOMAIN_NAME]"
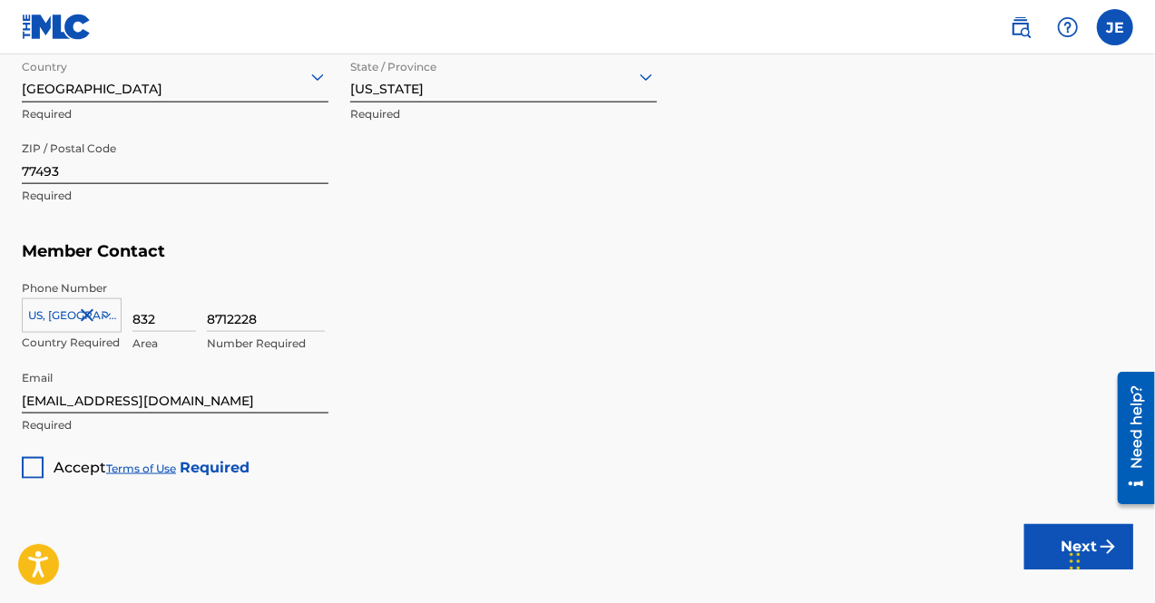
scroll to position [1089, 0]
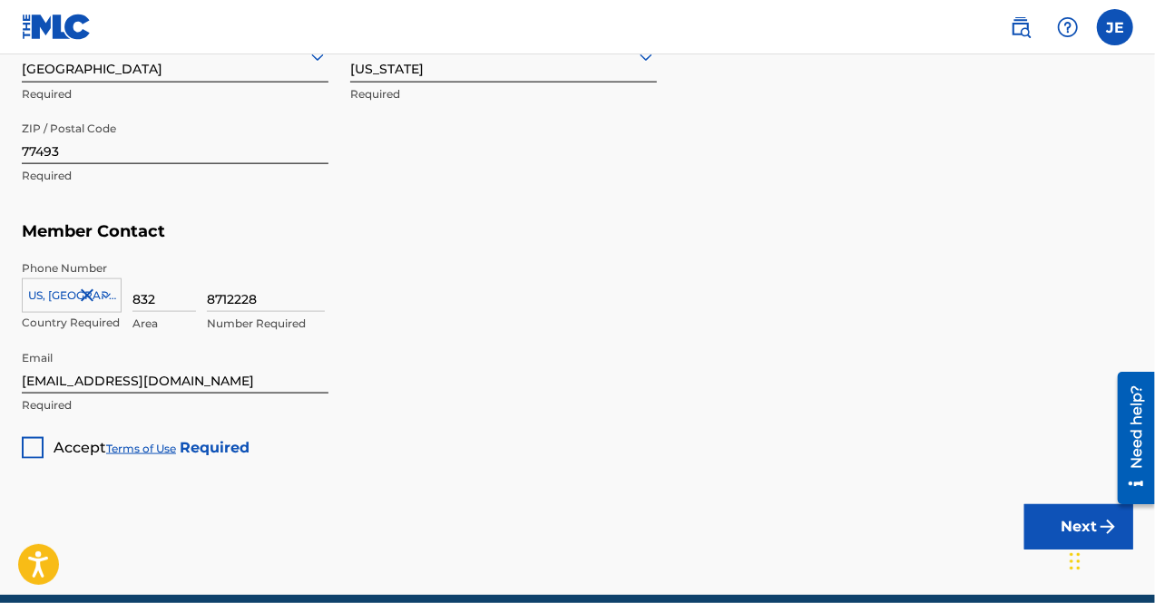
click at [41, 446] on div at bounding box center [33, 448] width 22 height 22
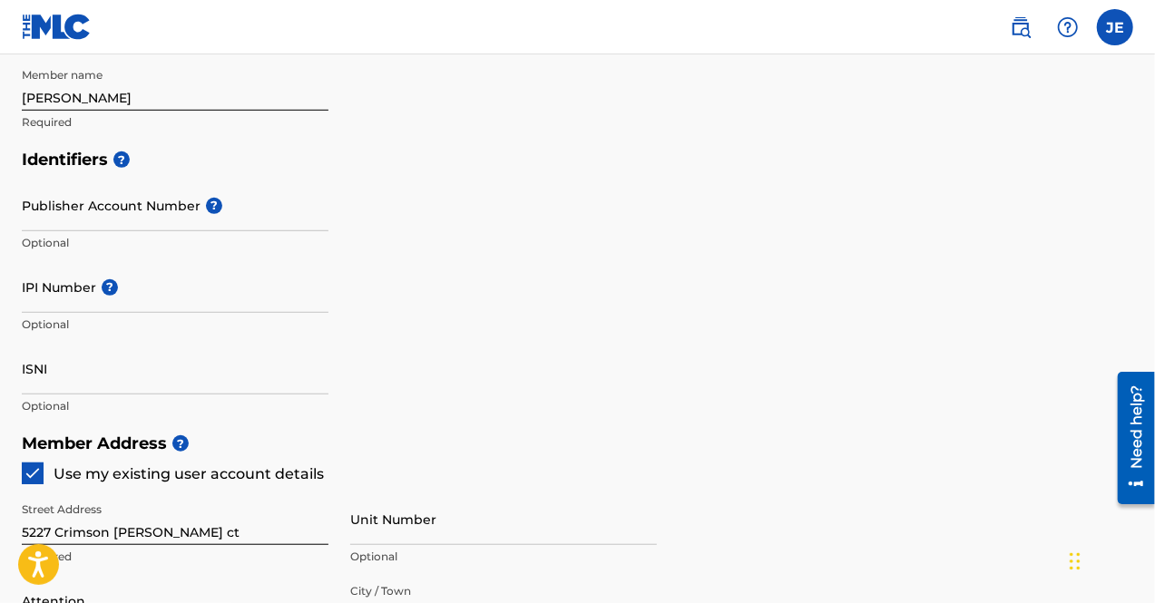
scroll to position [363, 0]
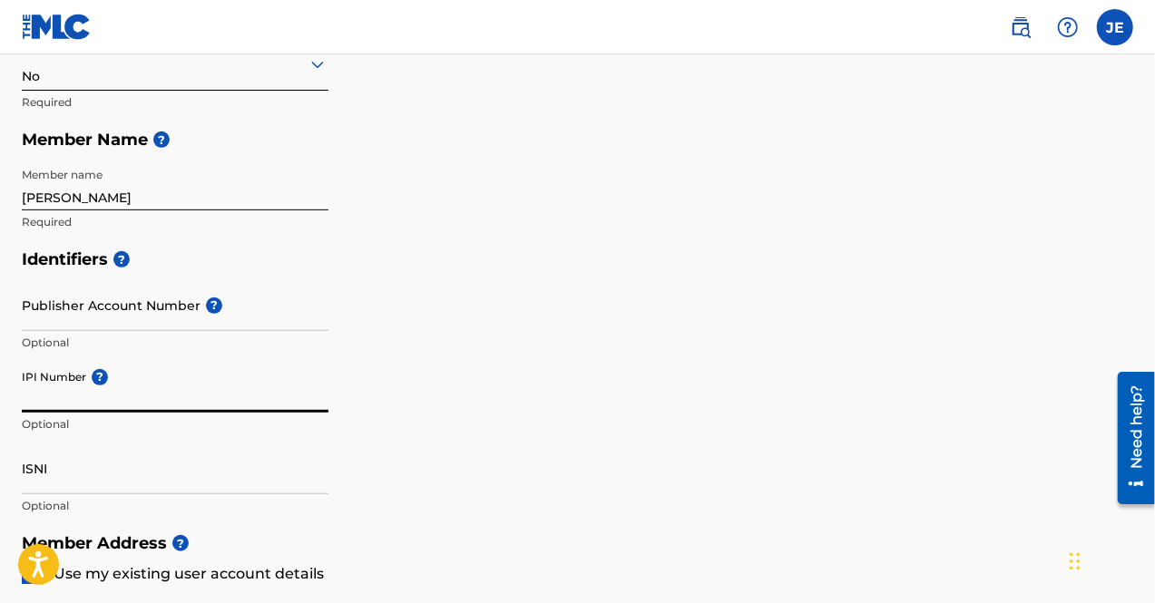
paste input "00370234683"
type input "00370234683"
click at [615, 409] on div "Identifiers ? Publisher Account Number ? Optional IPI Number ? 00370234683 Opti…" at bounding box center [577, 382] width 1111 height 284
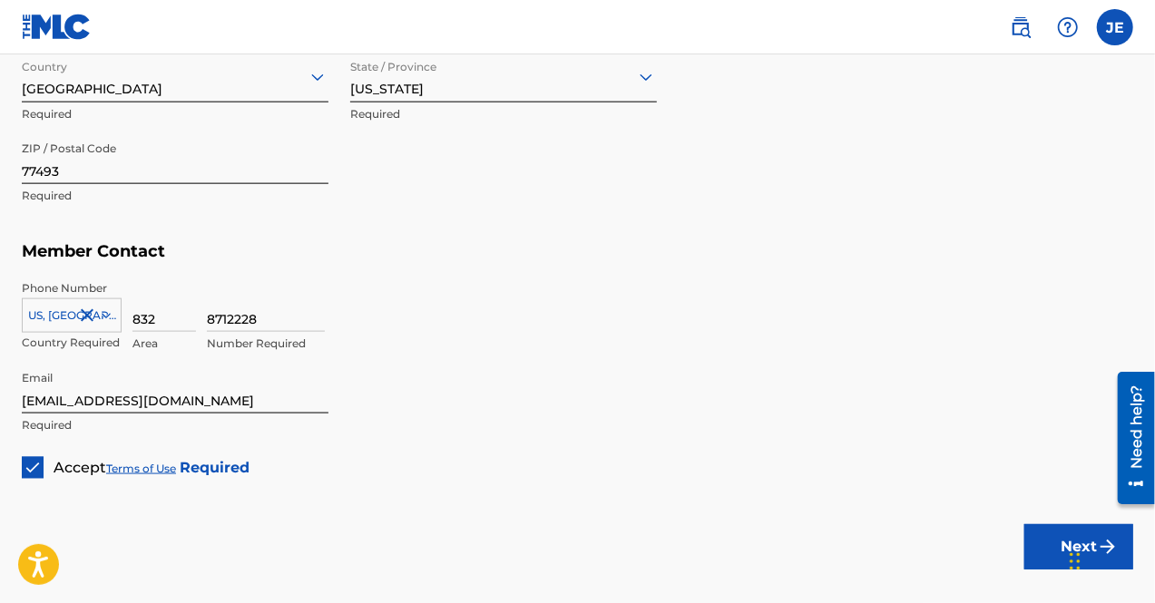
scroll to position [1167, 0]
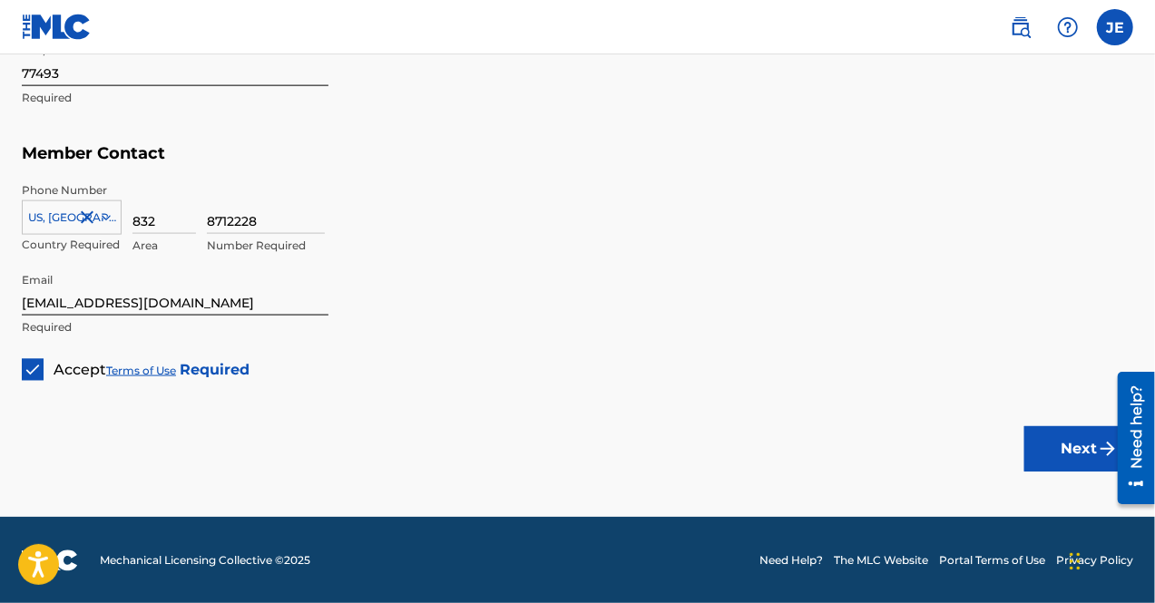
click at [1071, 452] on button "Next" at bounding box center [1078, 448] width 109 height 45
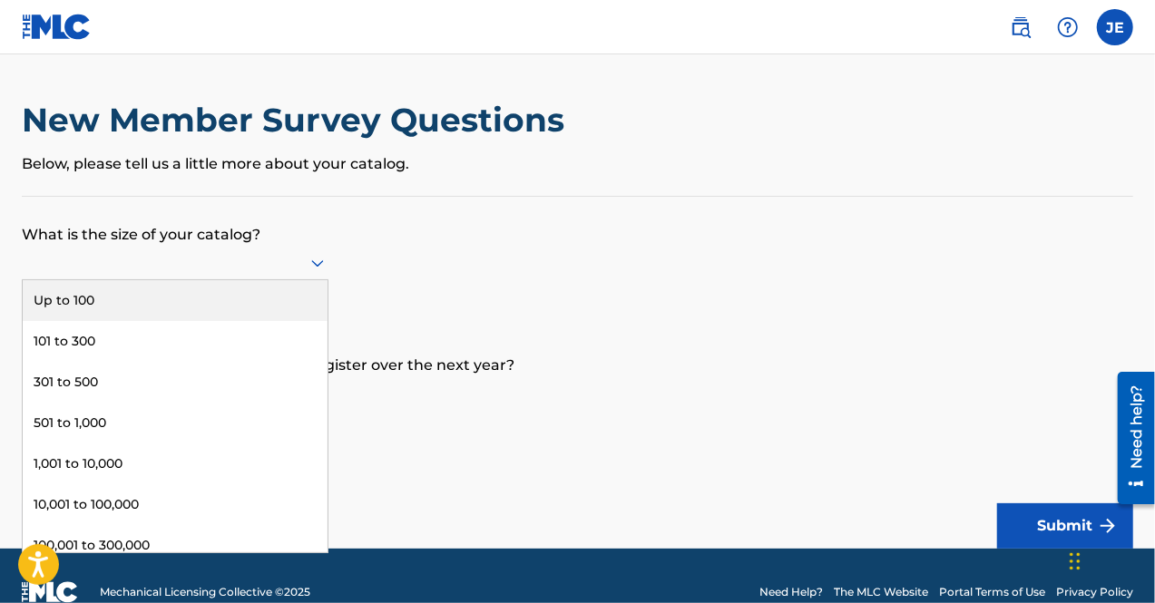
click at [313, 260] on icon at bounding box center [317, 263] width 13 height 7
click at [256, 289] on div "Up to 100" at bounding box center [175, 300] width 305 height 41
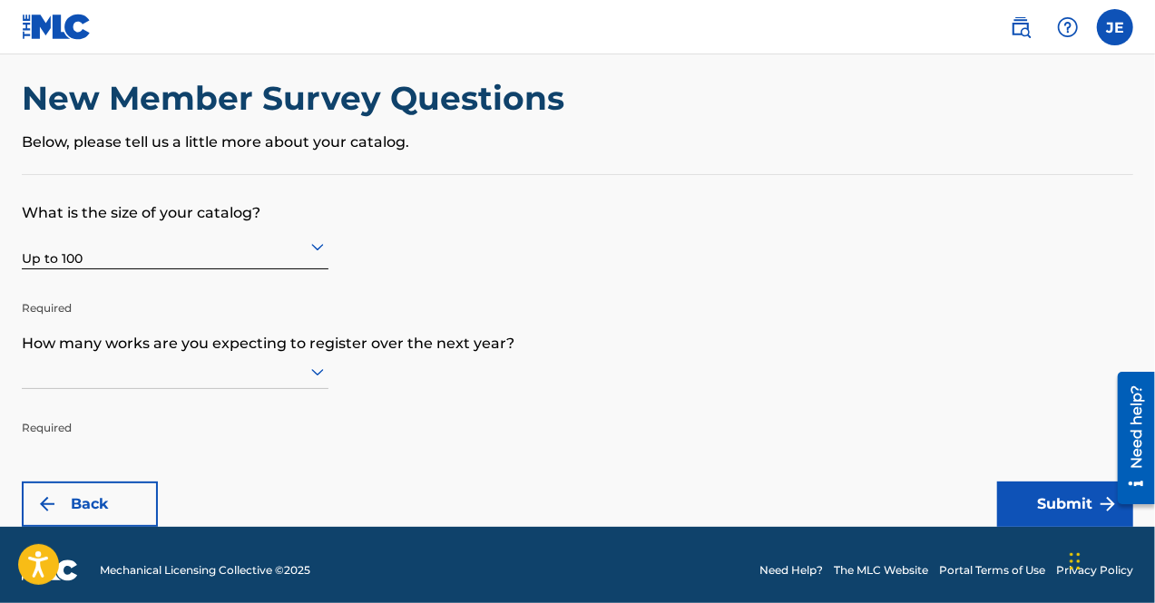
scroll to position [32, 0]
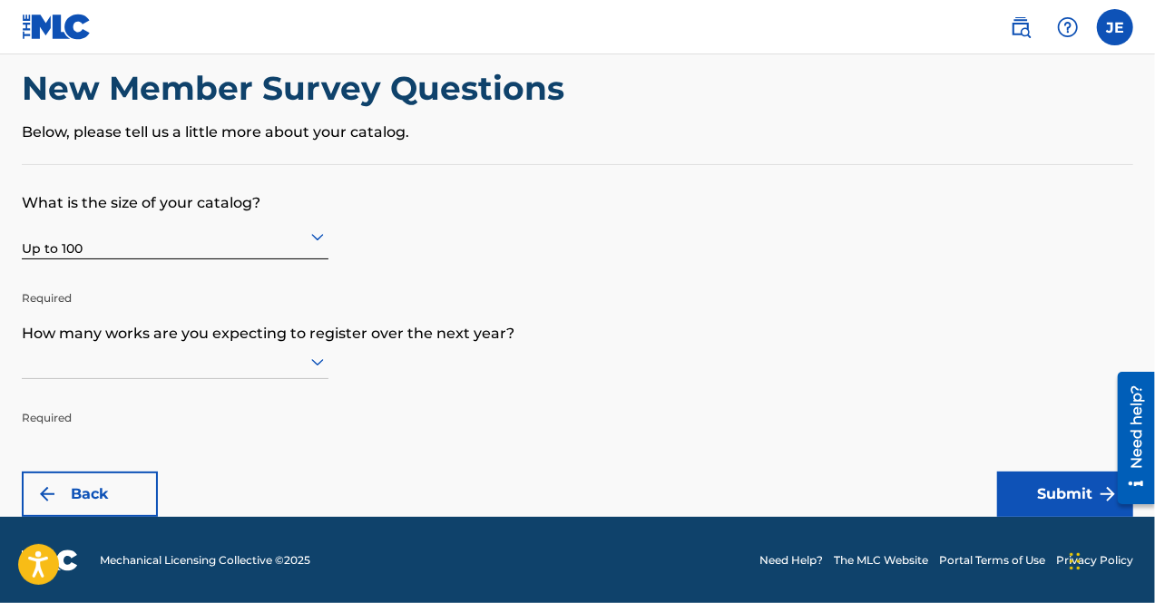
click at [316, 365] on icon at bounding box center [317, 362] width 13 height 7
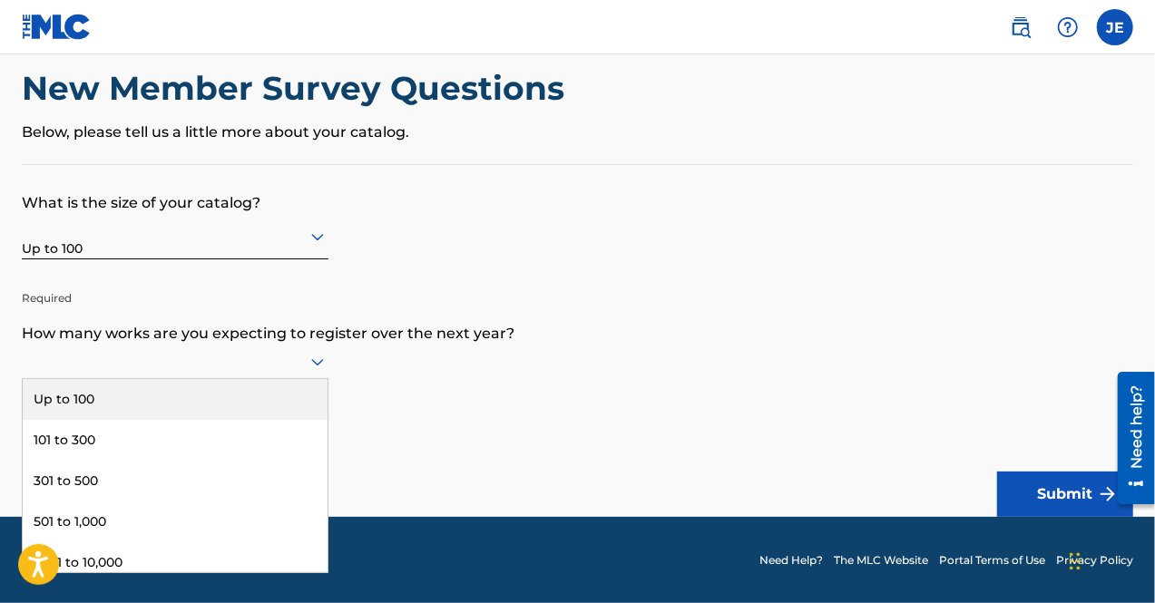
click at [207, 391] on div "Up to 100" at bounding box center [175, 399] width 305 height 41
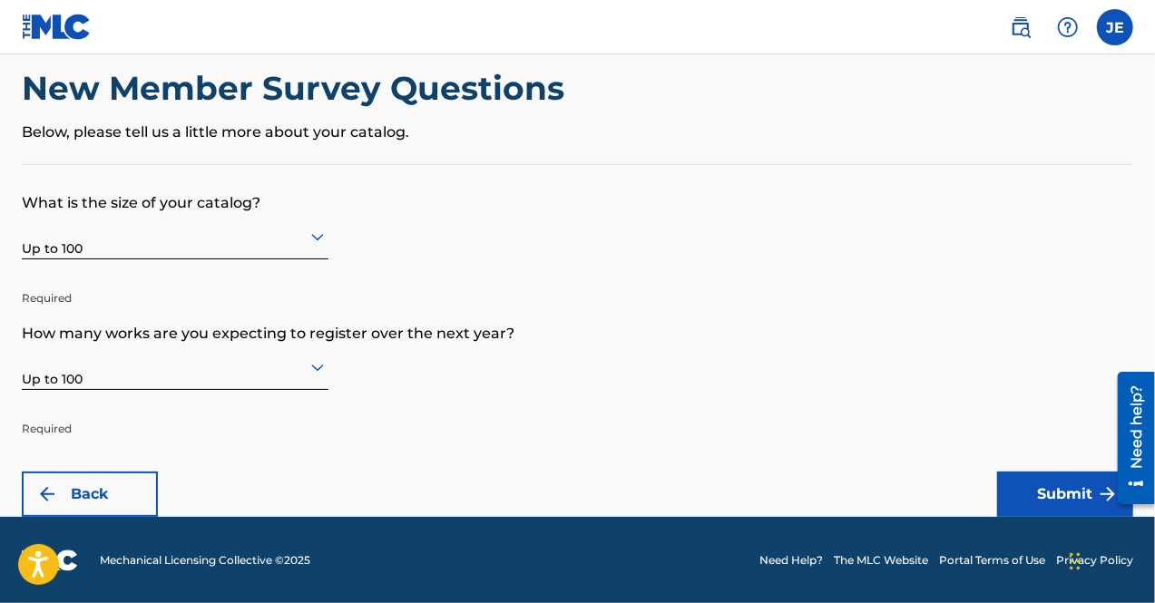
click at [1056, 491] on button "Submit" at bounding box center [1065, 494] width 136 height 45
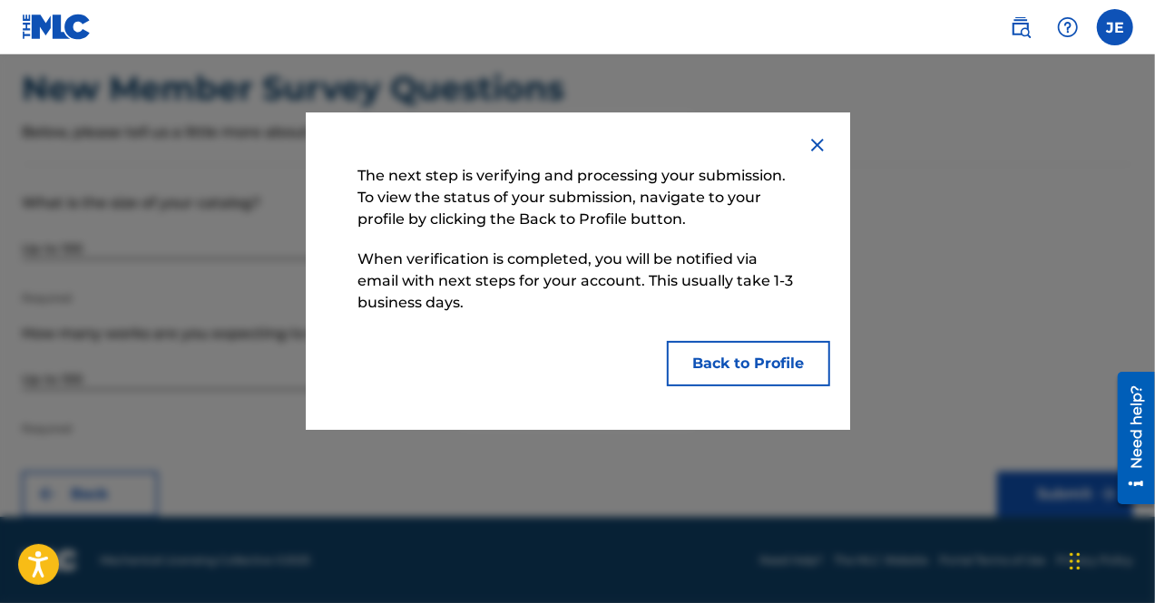
click at [746, 357] on button "Back to Profile" at bounding box center [748, 363] width 163 height 45
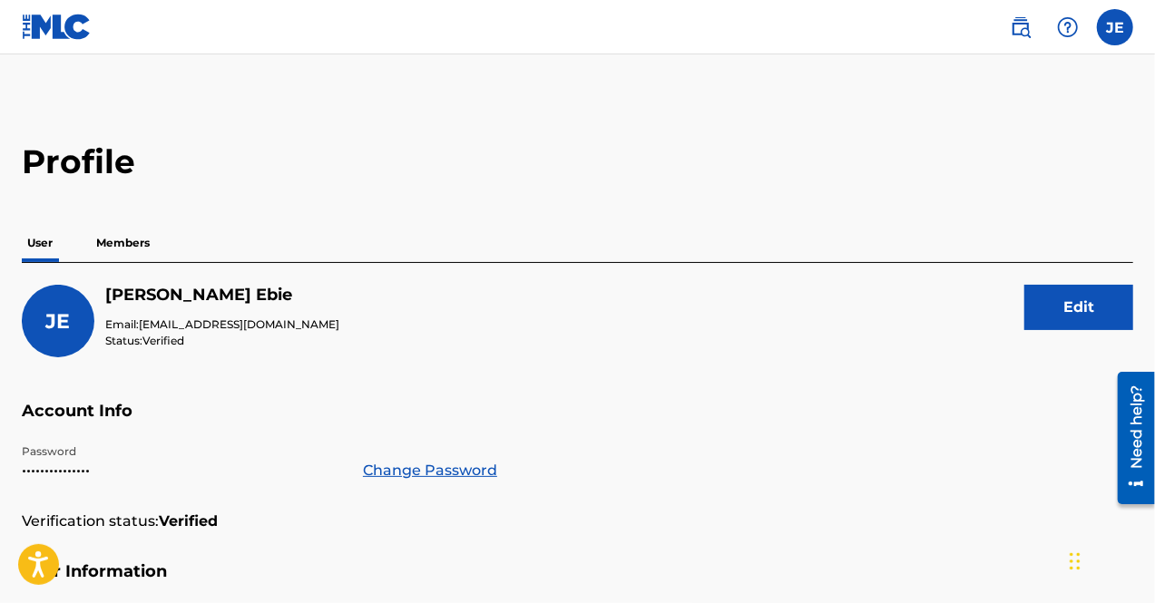
click at [140, 246] on p "Members" at bounding box center [123, 243] width 64 height 38
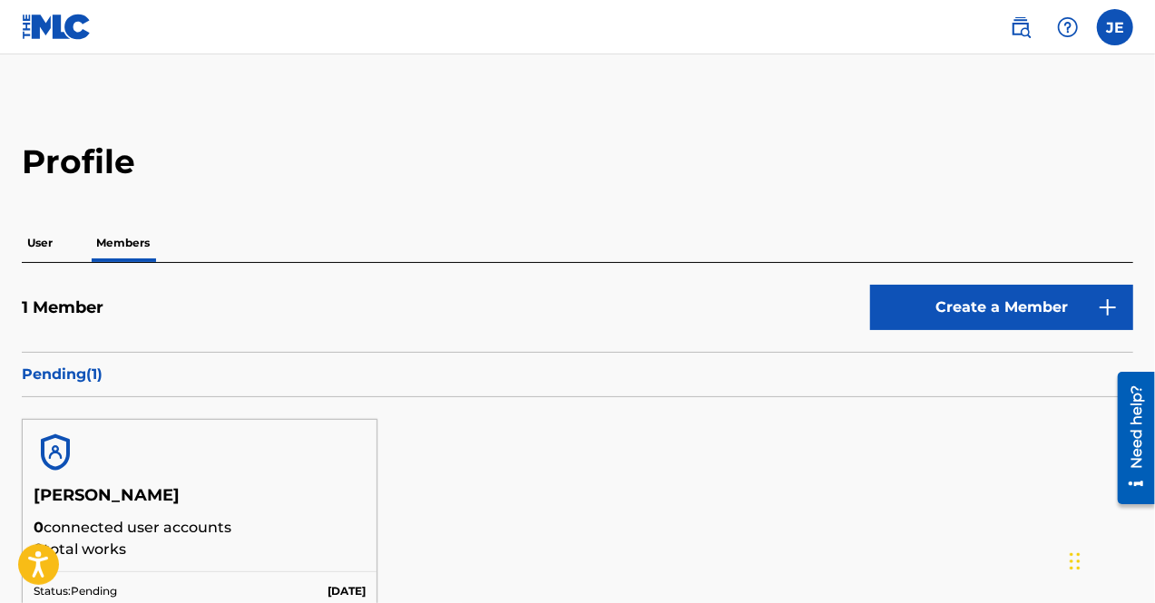
click at [1120, 30] on label at bounding box center [1115, 27] width 36 height 36
click at [1115, 27] on input "[PERSON_NAME] [EMAIL_ADDRESS][DOMAIN_NAME] Notification Preferences Profile Log…" at bounding box center [1115, 27] width 0 height 0
click at [844, 194] on div "Profile User Members 1 Member Create a Member Pending ( 1 ) [PERSON_NAME] 0 con…" at bounding box center [577, 440] width 1155 height 597
click at [1112, 27] on label at bounding box center [1115, 27] width 36 height 36
click at [1115, 27] on input "[PERSON_NAME] [EMAIL_ADDRESS][DOMAIN_NAME] Notification Preferences Profile Log…" at bounding box center [1115, 27] width 0 height 0
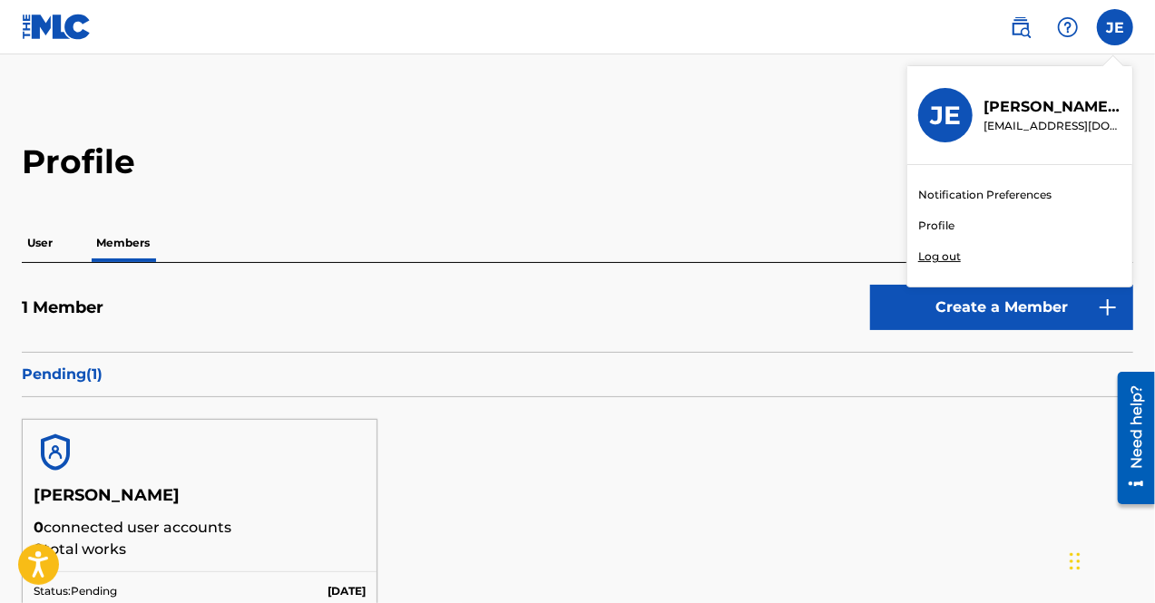
click at [940, 253] on p "Log out" at bounding box center [939, 257] width 43 height 16
click at [1115, 27] on input "[PERSON_NAME] [EMAIL_ADDRESS][DOMAIN_NAME] Notification Preferences Profile Log…" at bounding box center [1115, 27] width 0 height 0
